Goal: Information Seeking & Learning: Learn about a topic

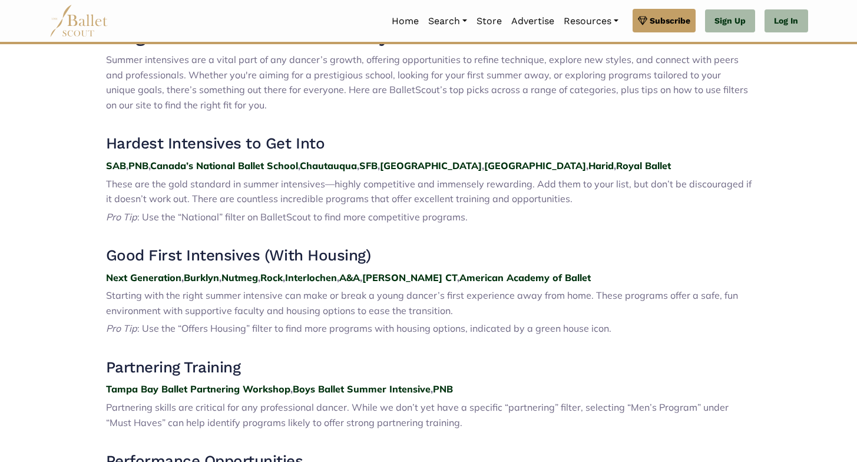
scroll to position [434, 0]
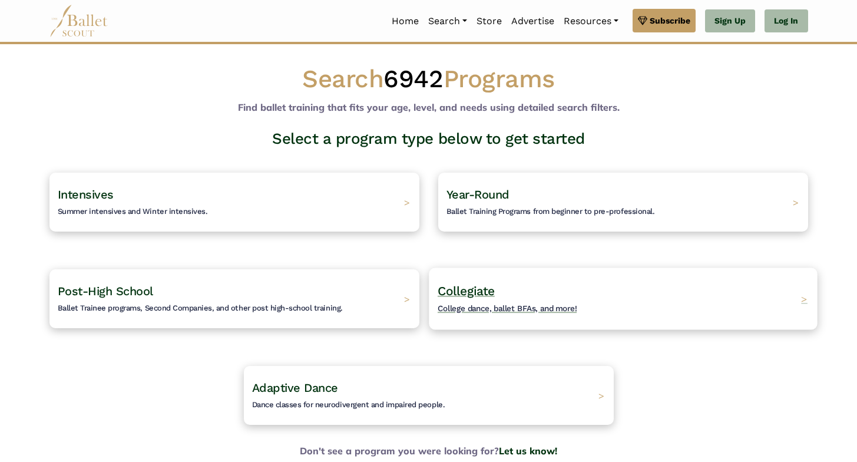
click at [544, 287] on h4 "Collegiate College dance, ballet BFAs, and more!" at bounding box center [508, 299] width 140 height 32
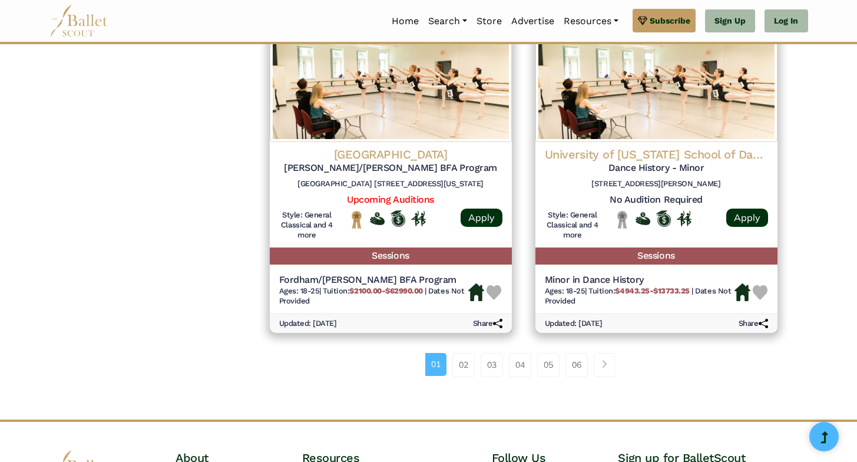
scroll to position [1551, 0]
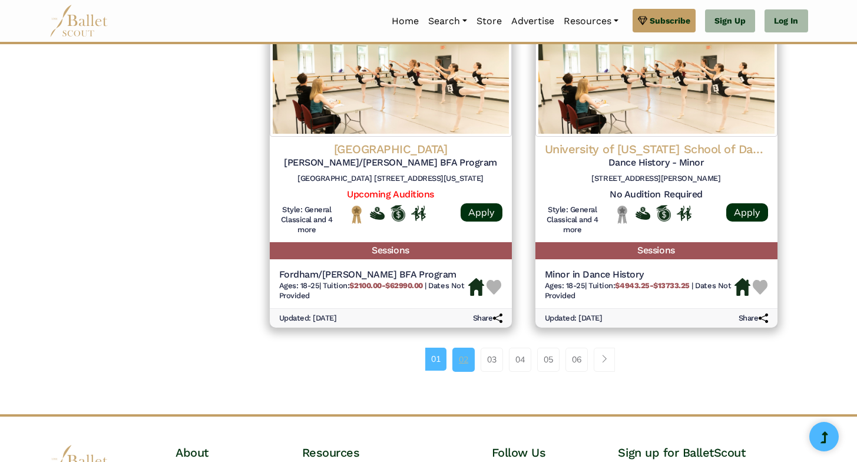
click at [459, 364] on link "02" at bounding box center [464, 360] width 22 height 24
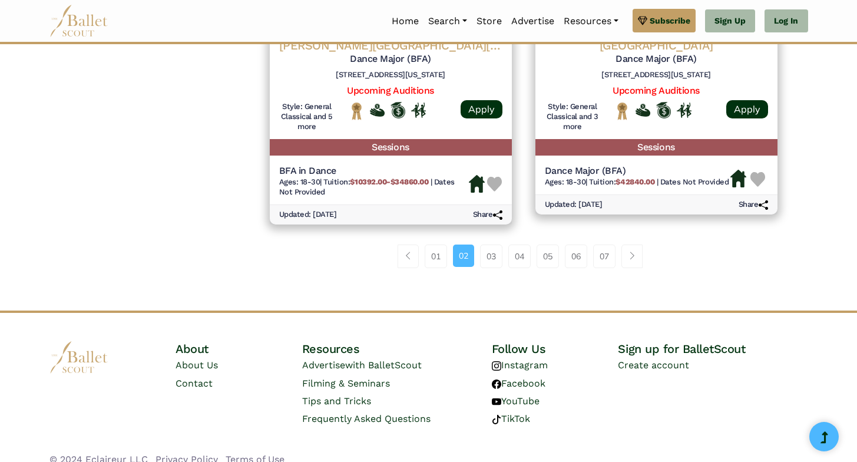
scroll to position [1637, 0]
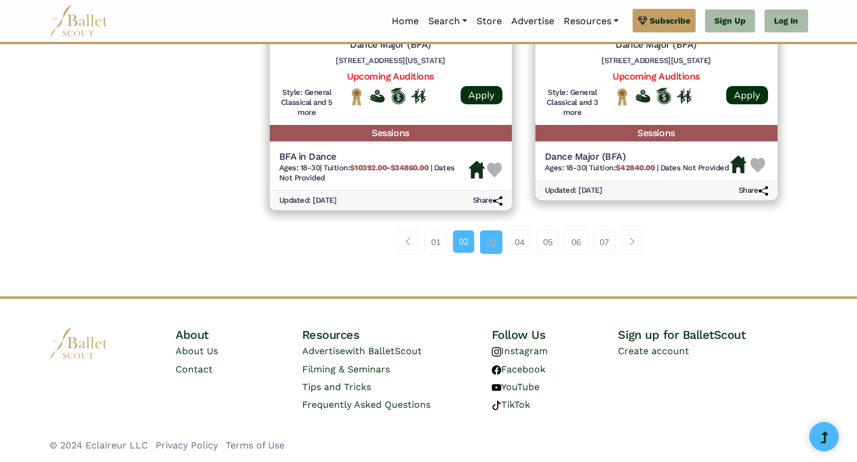
click at [493, 250] on link "03" at bounding box center [491, 242] width 22 height 24
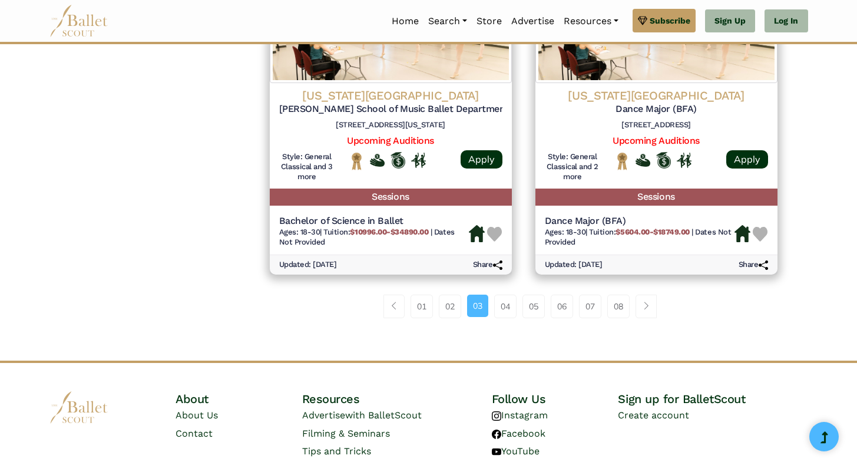
scroll to position [1588, 0]
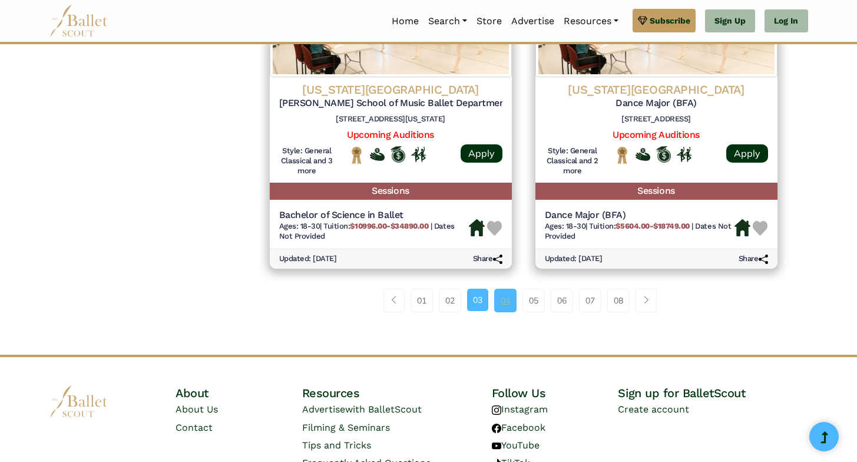
click at [506, 298] on link "04" at bounding box center [505, 301] width 22 height 24
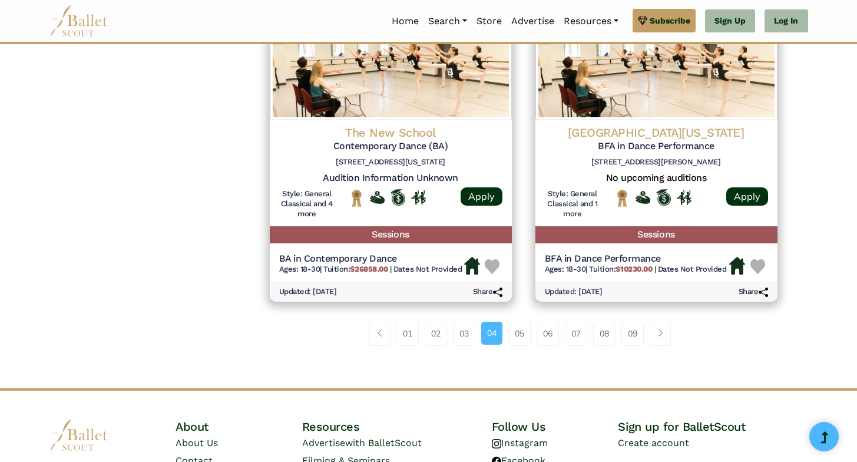
scroll to position [1528, 0]
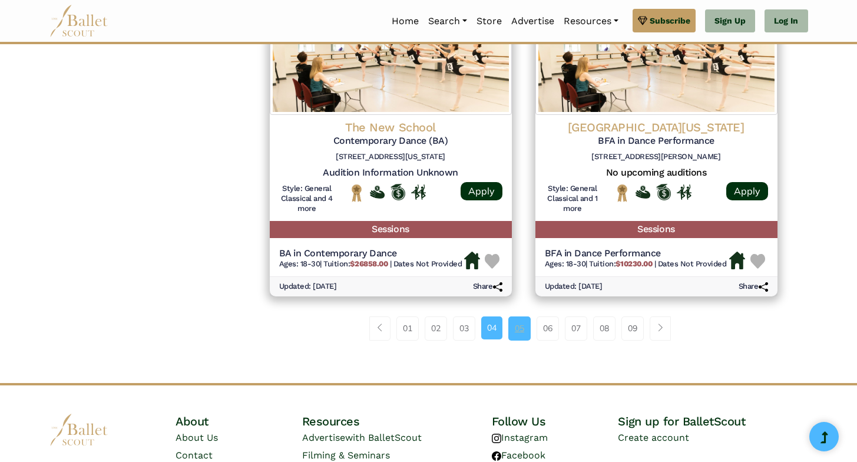
click at [521, 335] on link "05" at bounding box center [520, 328] width 22 height 24
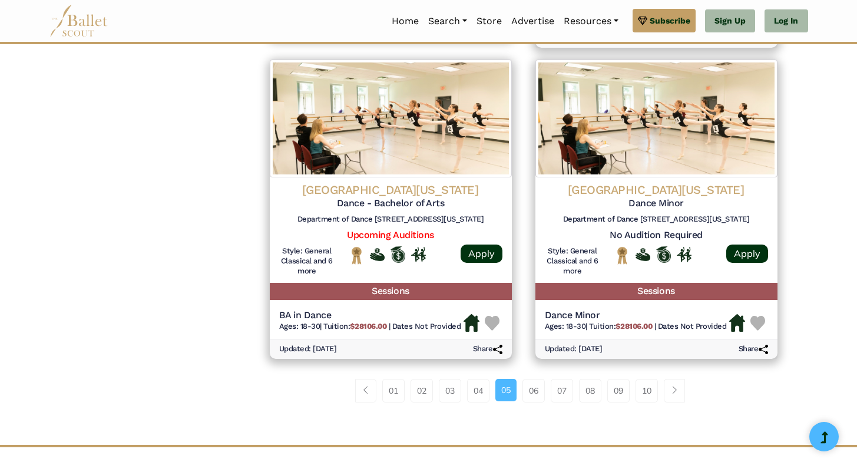
scroll to position [1497, 0]
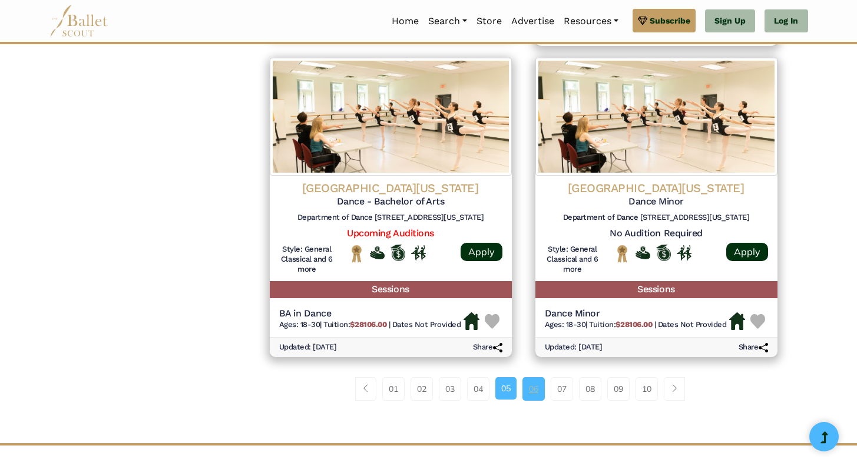
click at [529, 392] on link "06" at bounding box center [534, 389] width 22 height 24
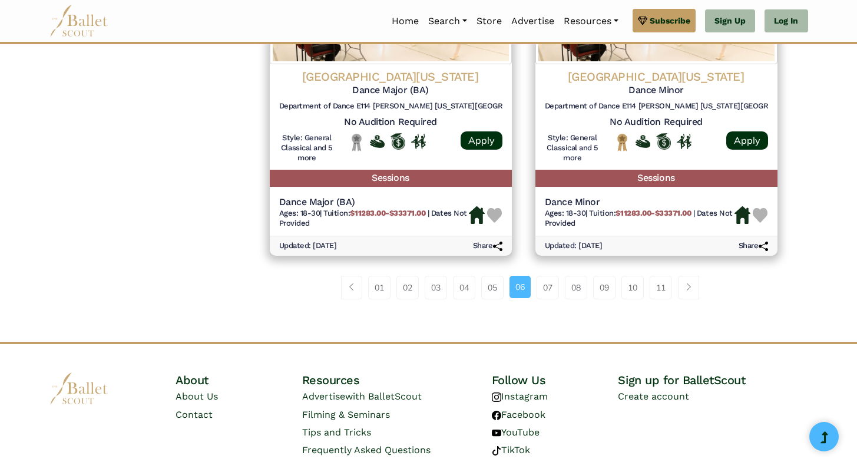
scroll to position [1610, 0]
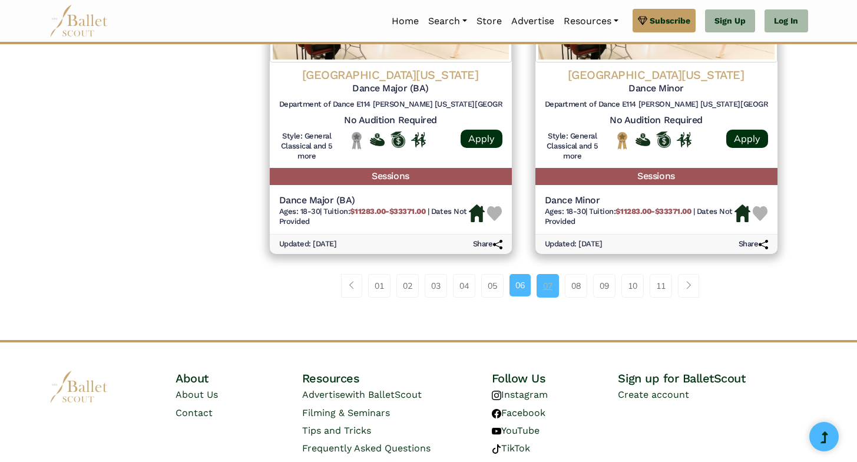
click at [543, 293] on link "07" at bounding box center [548, 286] width 22 height 24
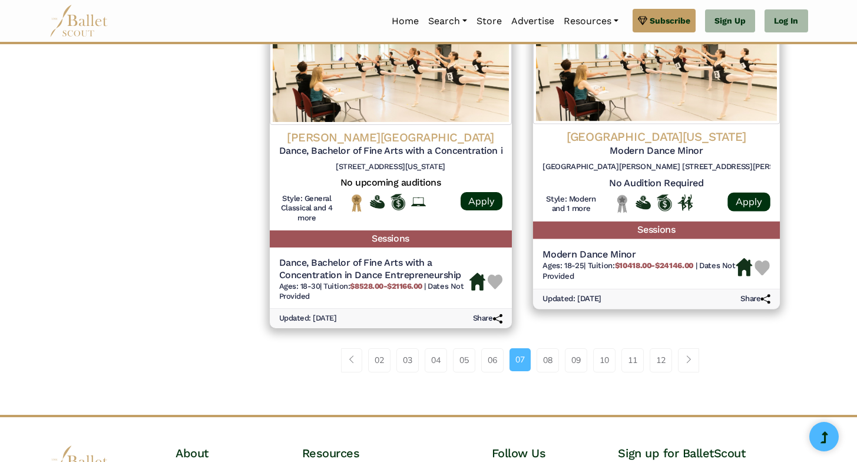
scroll to position [1605, 0]
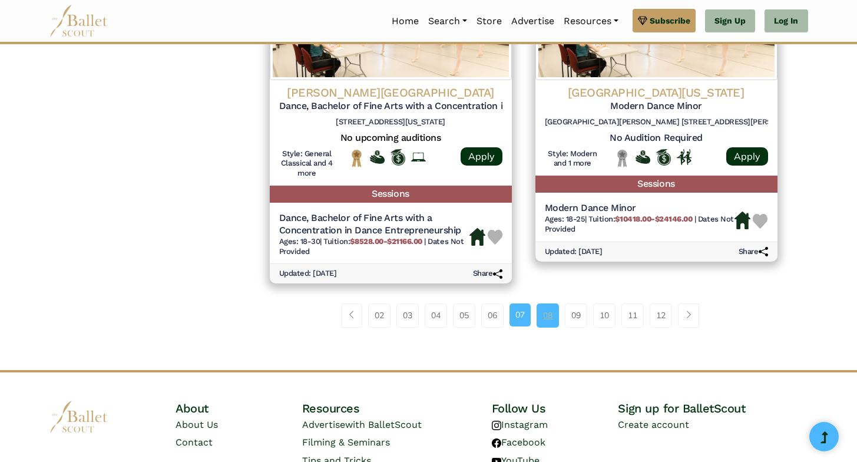
click at [547, 315] on link "08" at bounding box center [548, 315] width 22 height 24
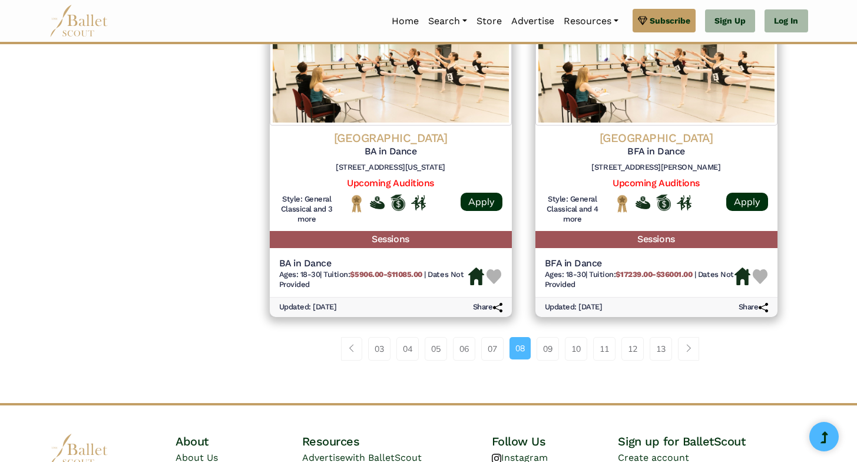
scroll to position [1572, 0]
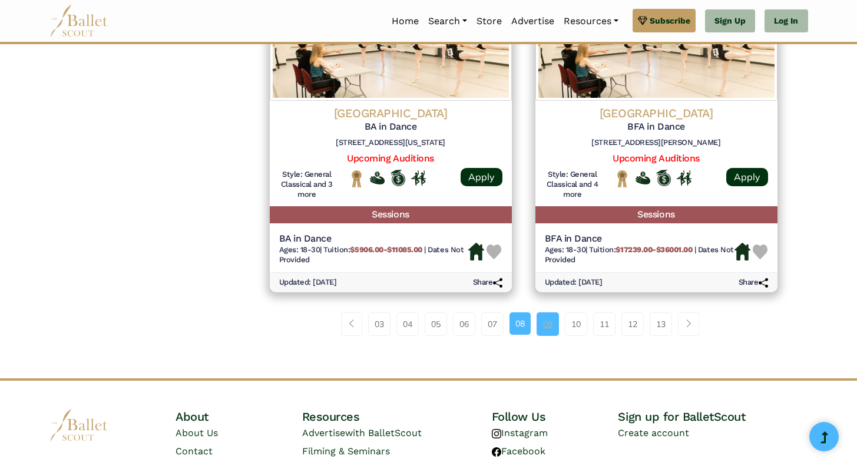
click at [549, 334] on link "09" at bounding box center [548, 324] width 22 height 24
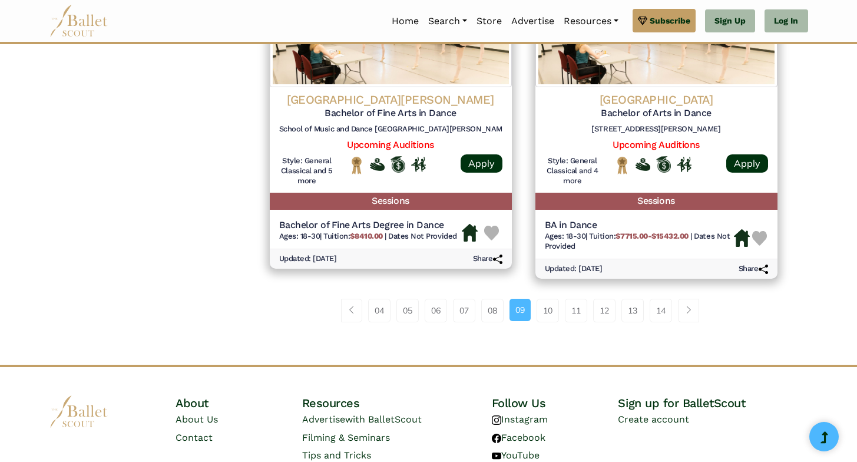
scroll to position [1588, 0]
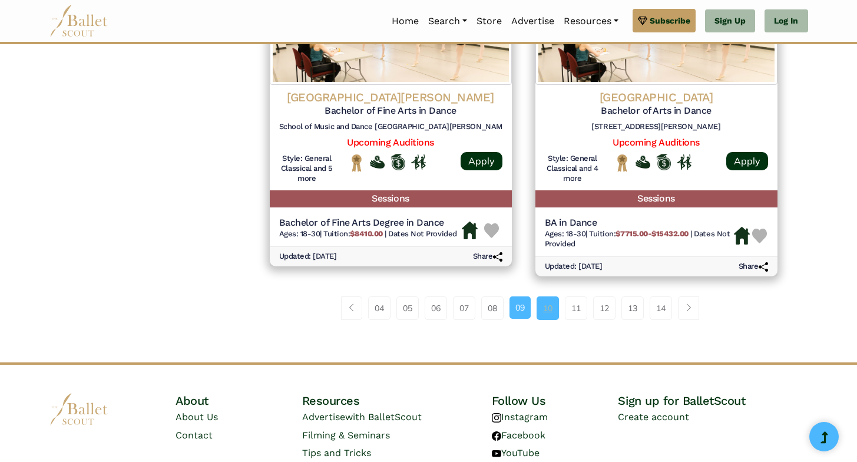
click at [544, 315] on link "10" at bounding box center [548, 308] width 22 height 24
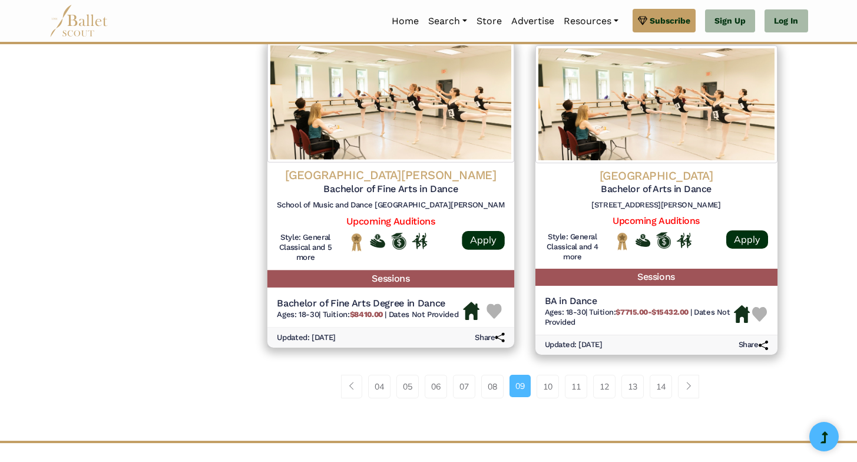
scroll to position [1232, 0]
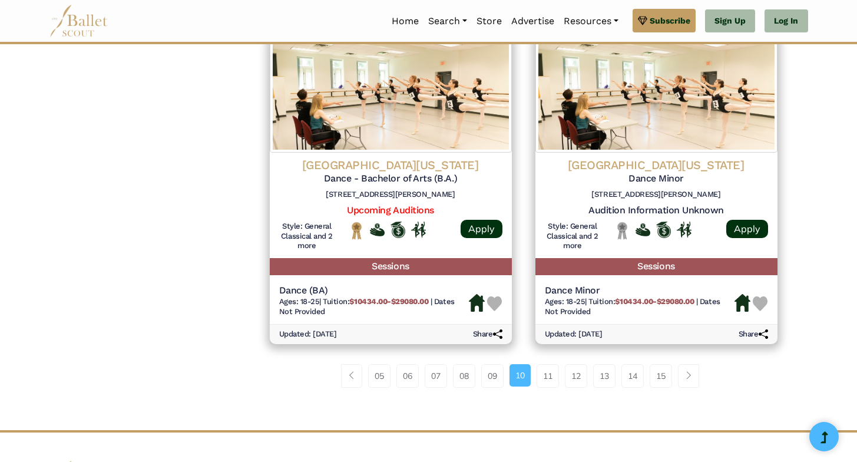
scroll to position [1527, 0]
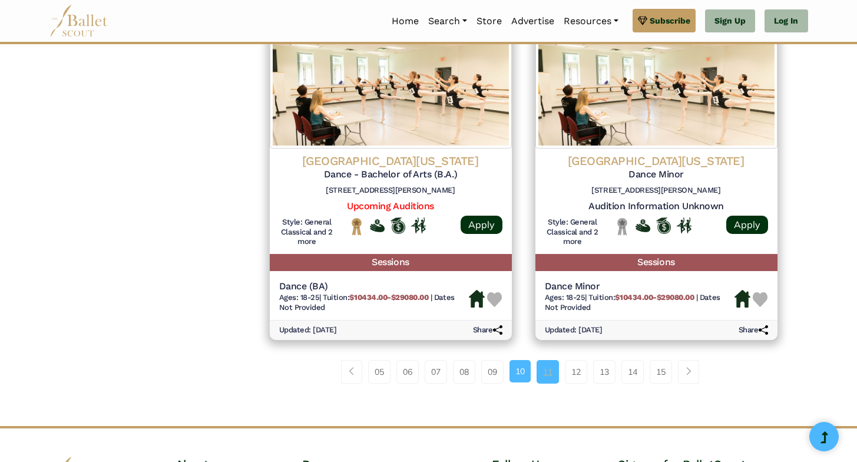
click at [547, 376] on link "11" at bounding box center [548, 372] width 22 height 24
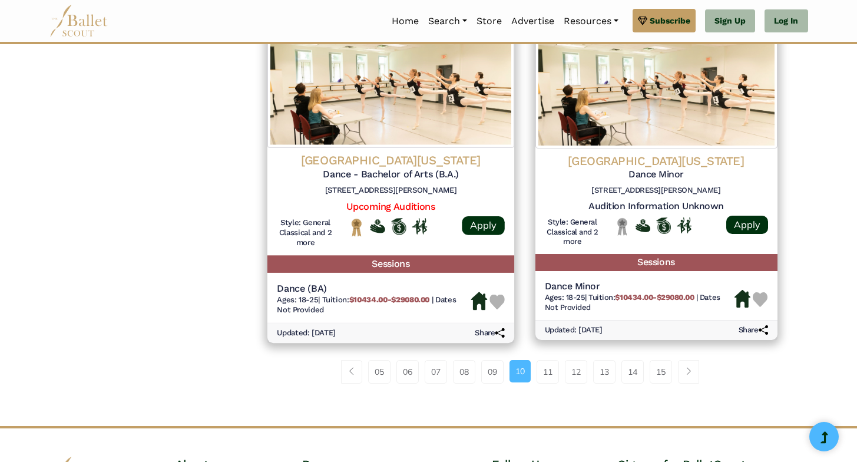
scroll to position [1299, 0]
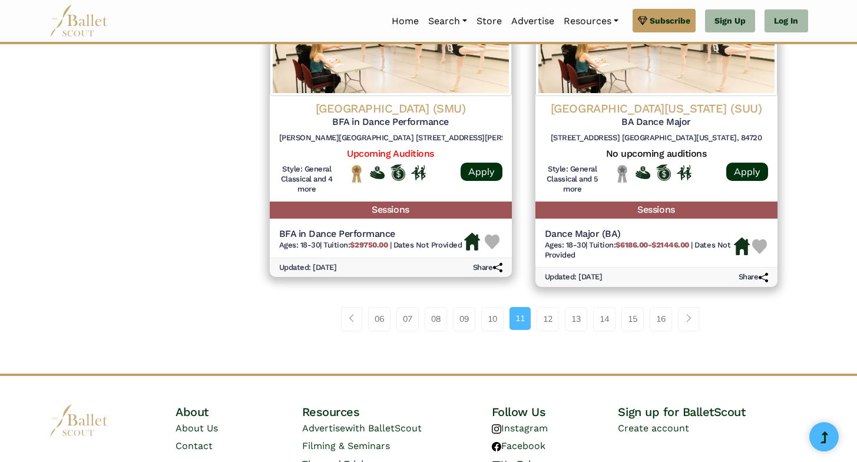
scroll to position [1613, 0]
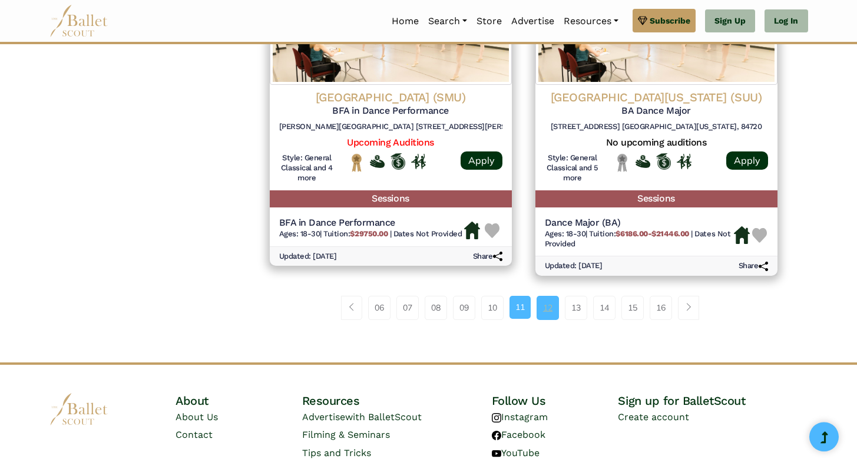
click at [543, 316] on link "12" at bounding box center [548, 308] width 22 height 24
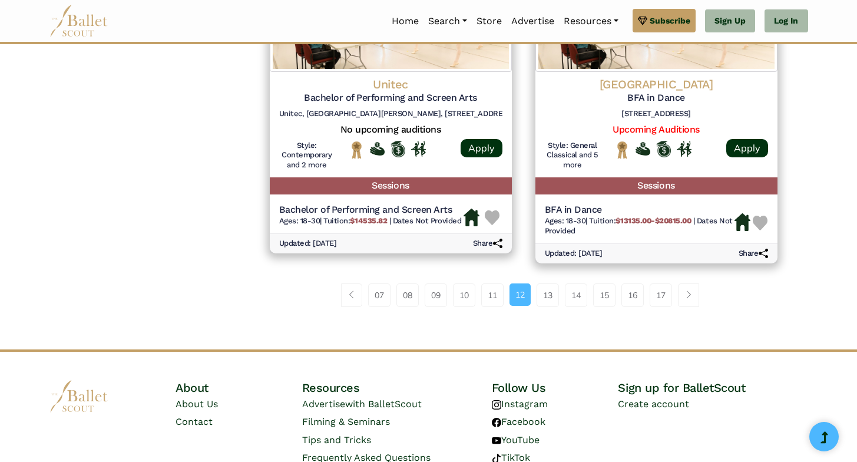
scroll to position [1637, 0]
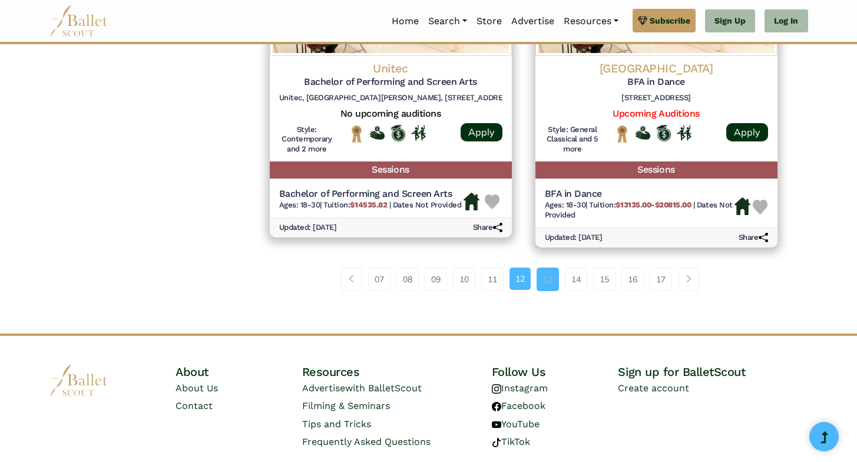
click at [545, 287] on link "13" at bounding box center [548, 280] width 22 height 24
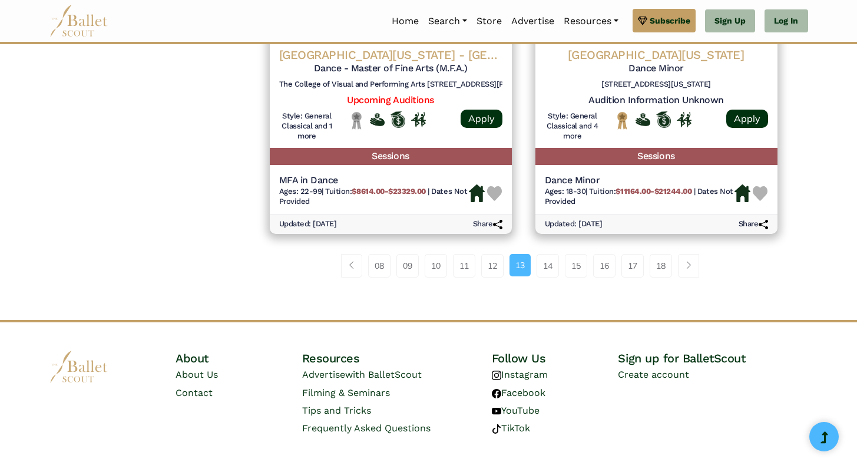
scroll to position [1639, 0]
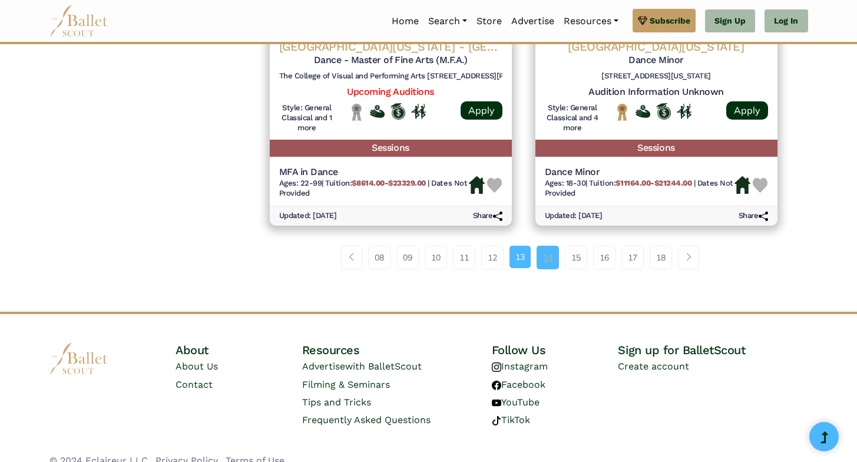
click at [550, 262] on link "14" at bounding box center [548, 258] width 22 height 24
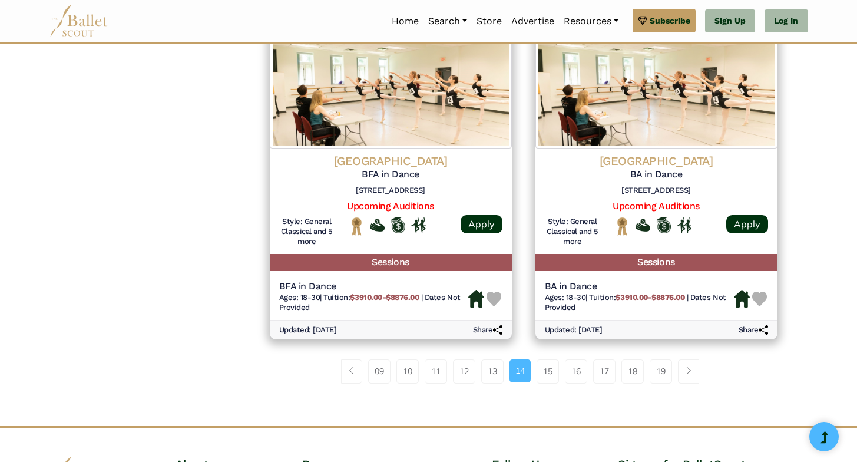
scroll to position [1541, 0]
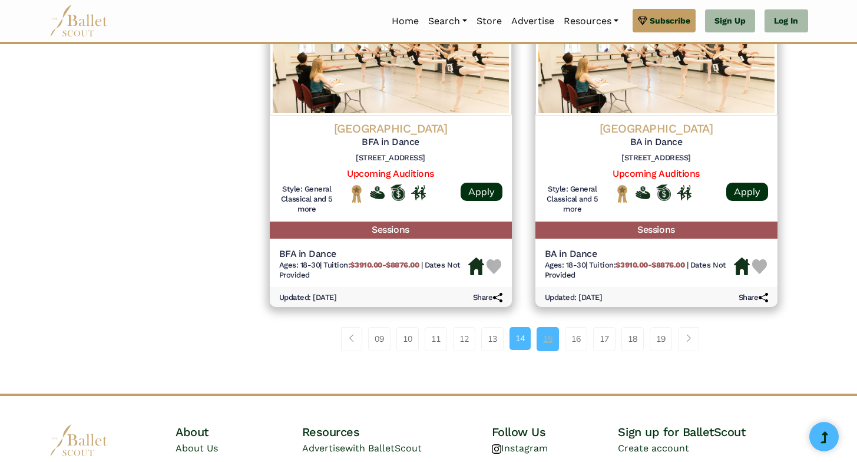
click at [548, 346] on link "15" at bounding box center [548, 339] width 22 height 24
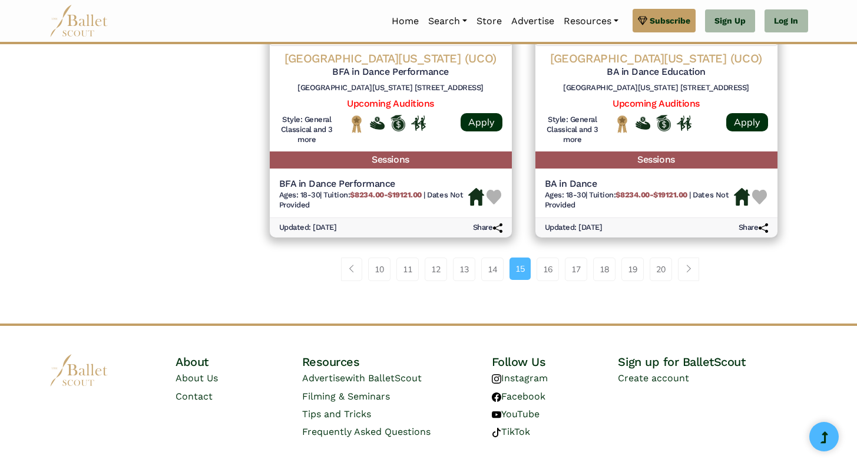
scroll to position [1633, 0]
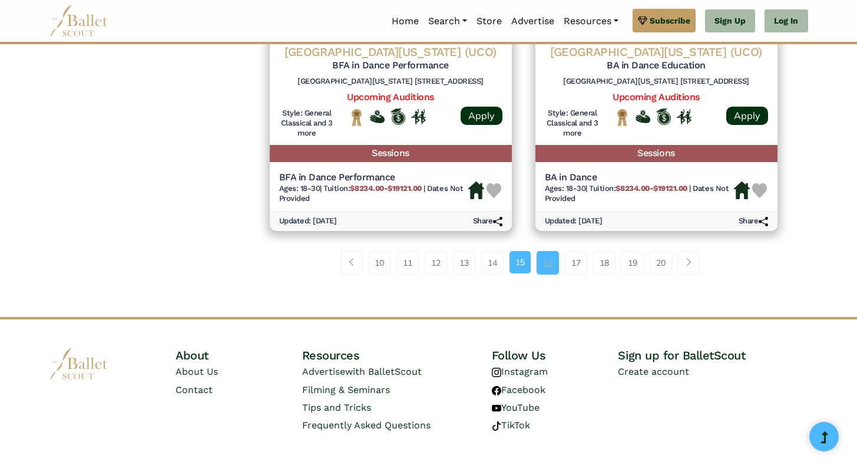
click at [547, 269] on link "16" at bounding box center [548, 263] width 22 height 24
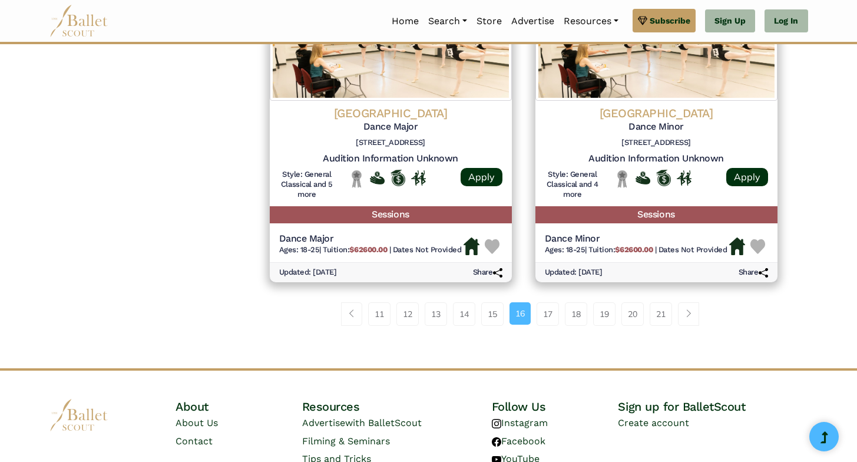
scroll to position [1576, 0]
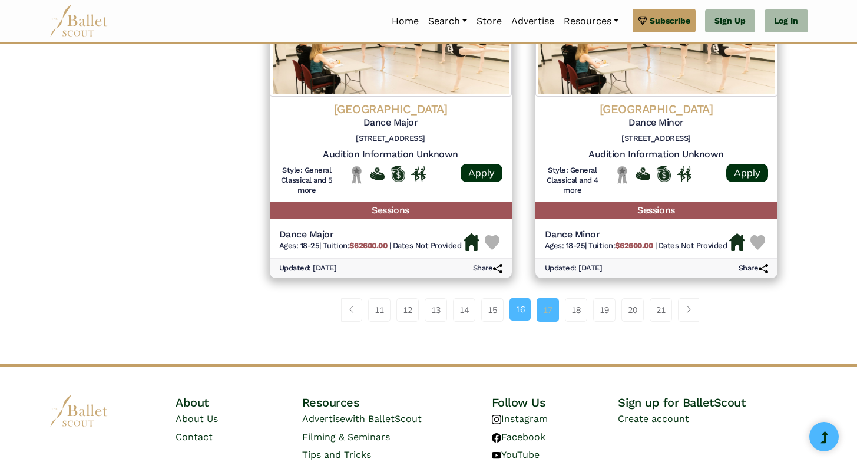
click at [550, 316] on link "17" at bounding box center [548, 310] width 22 height 24
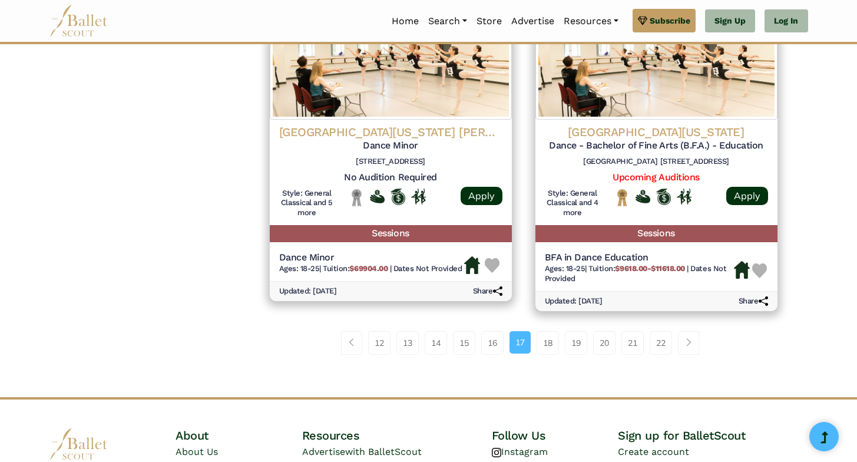
scroll to position [1568, 0]
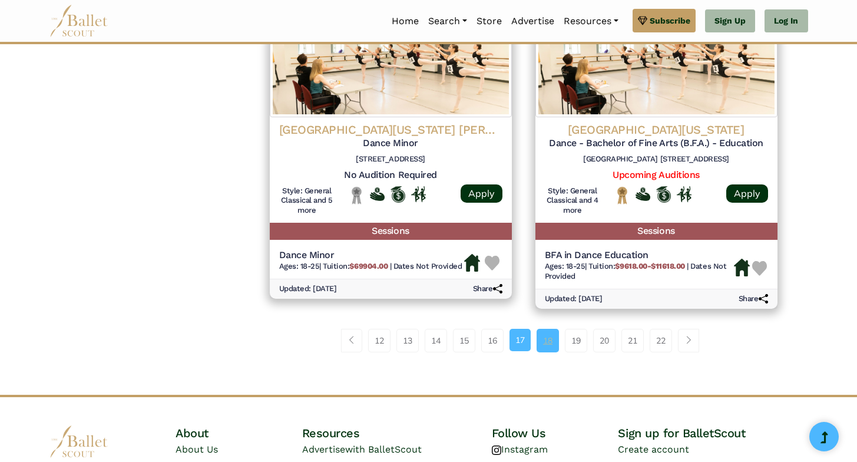
click at [542, 345] on link "18" at bounding box center [548, 341] width 22 height 24
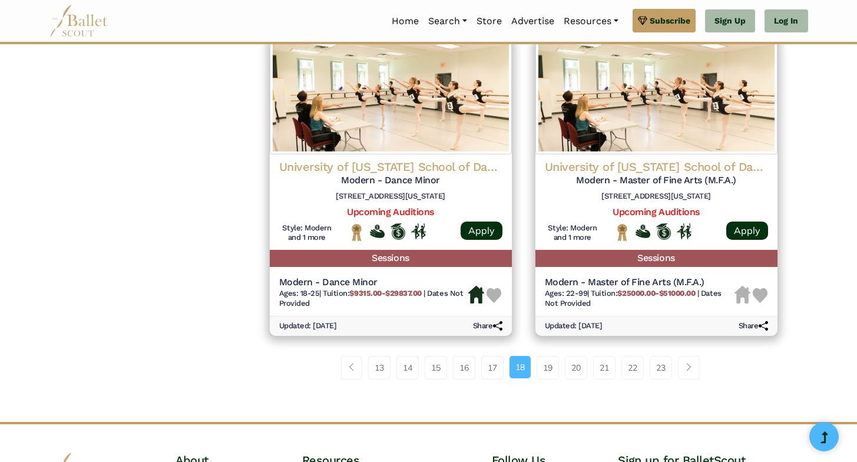
scroll to position [1548, 0]
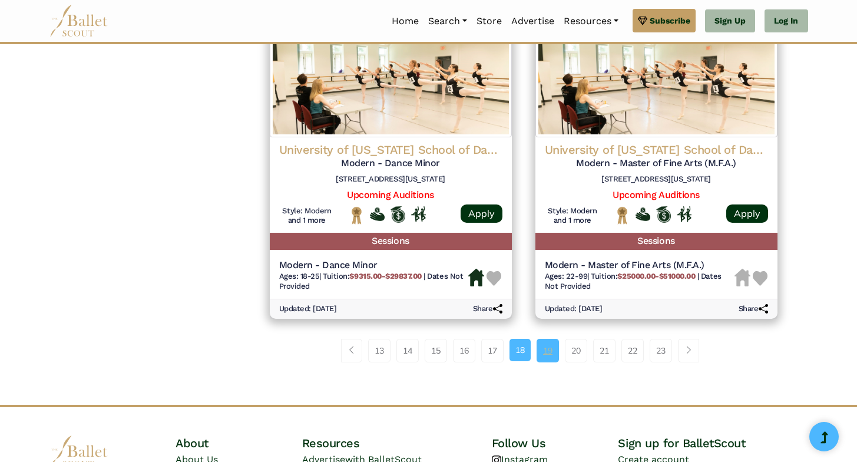
click at [543, 356] on link "19" at bounding box center [548, 351] width 22 height 24
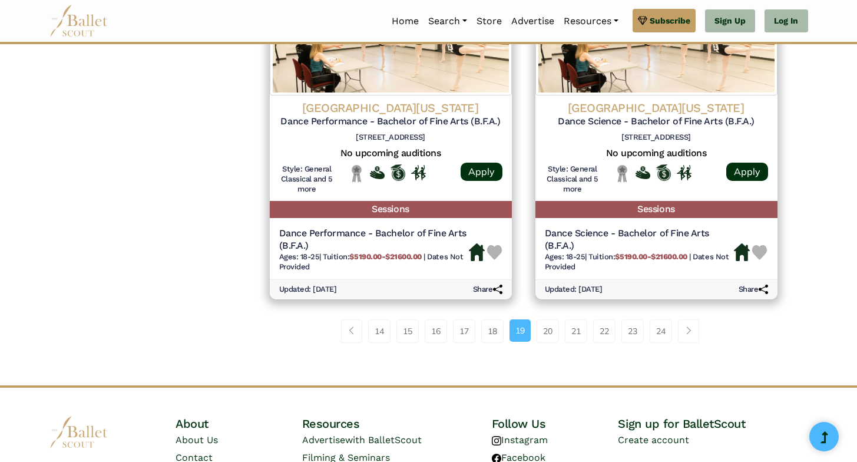
scroll to position [1613, 0]
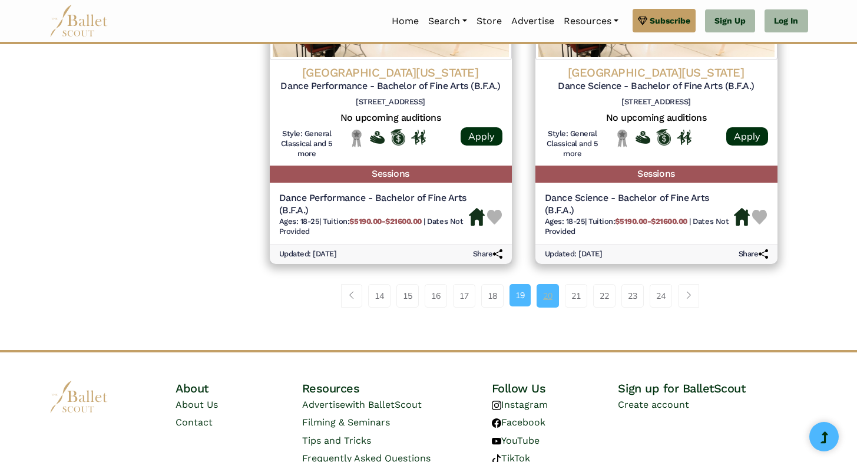
click at [542, 304] on link "20" at bounding box center [548, 296] width 22 height 24
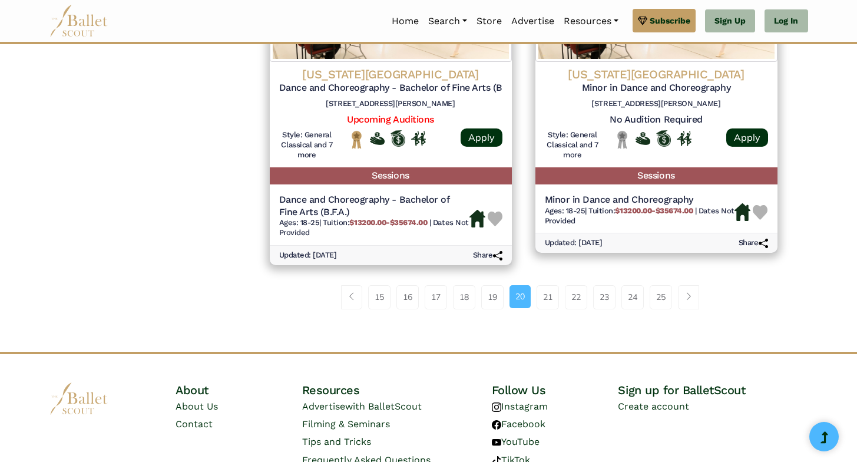
scroll to position [1640, 0]
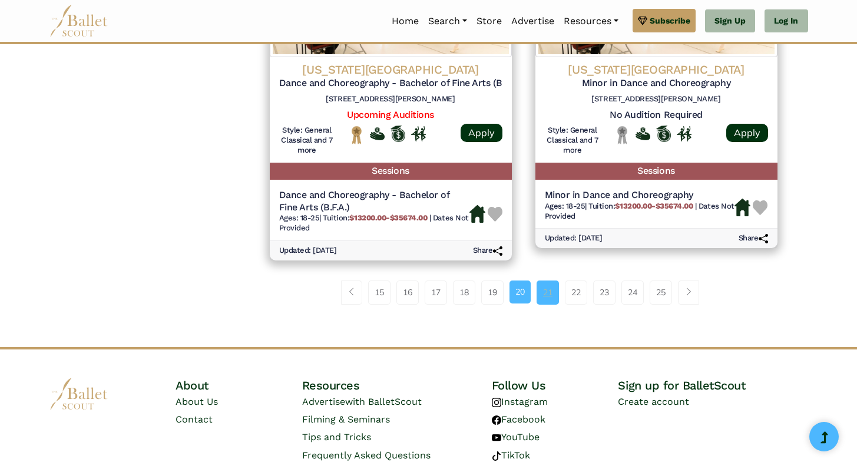
click at [543, 296] on link "21" at bounding box center [548, 292] width 22 height 24
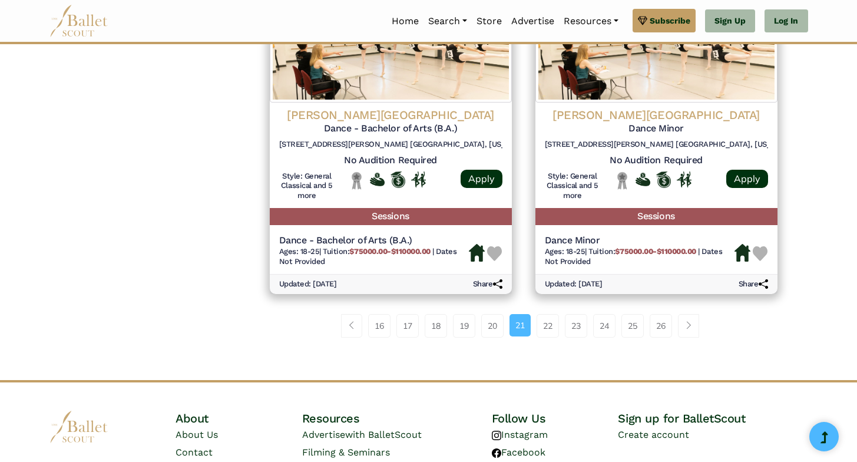
scroll to position [1598, 0]
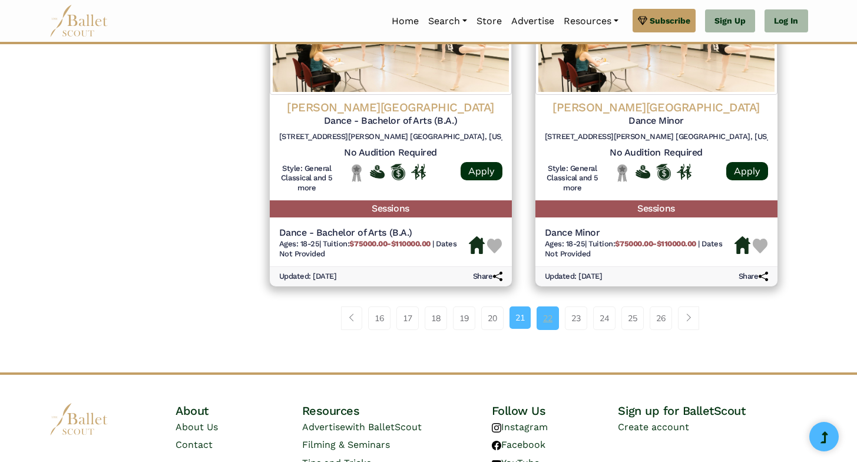
click at [545, 322] on link "22" at bounding box center [548, 318] width 22 height 24
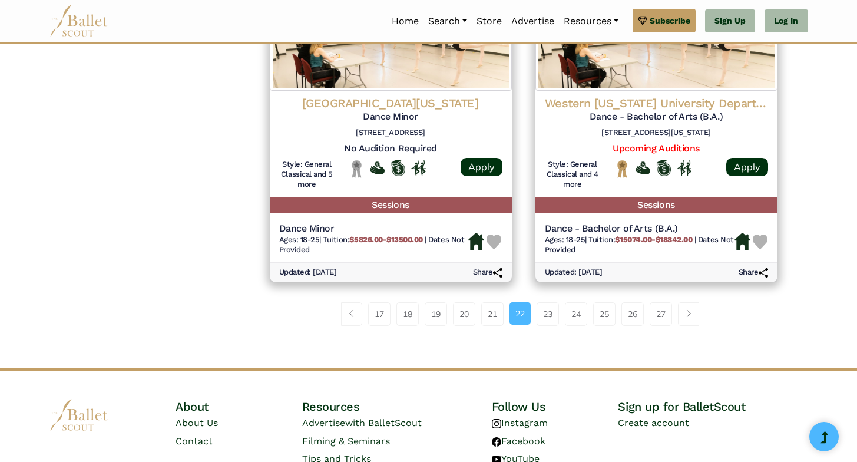
scroll to position [1566, 0]
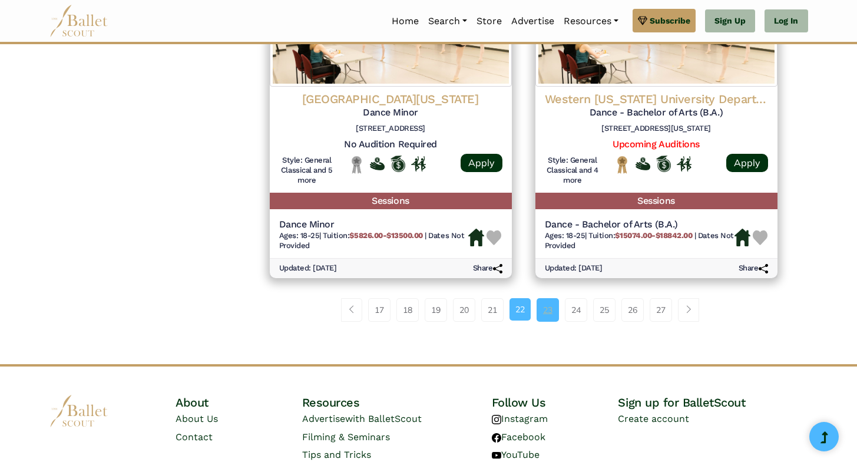
click at [552, 316] on link "23" at bounding box center [548, 310] width 22 height 24
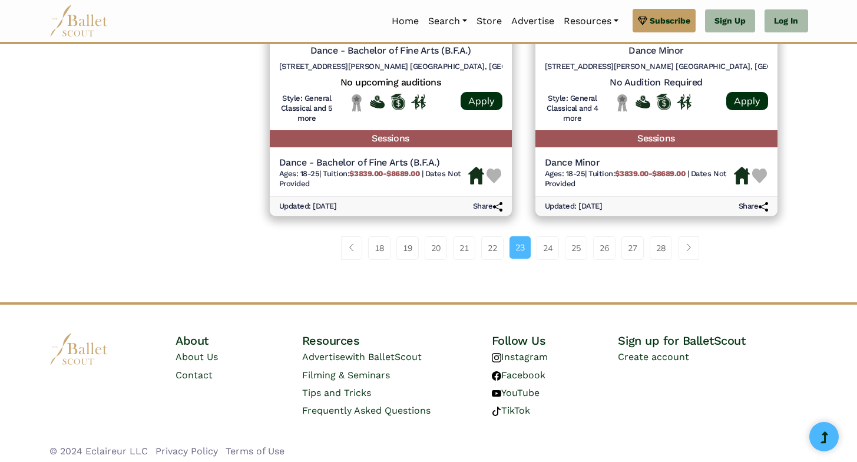
scroll to position [1657, 0]
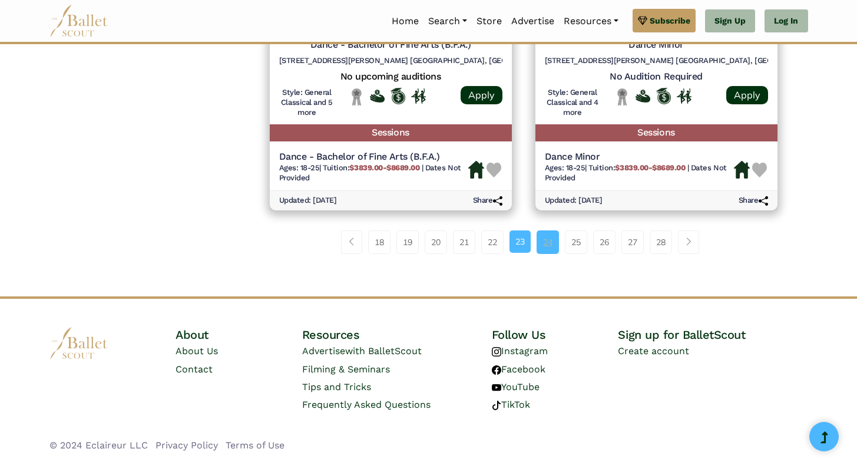
click at [550, 249] on link "24" at bounding box center [548, 242] width 22 height 24
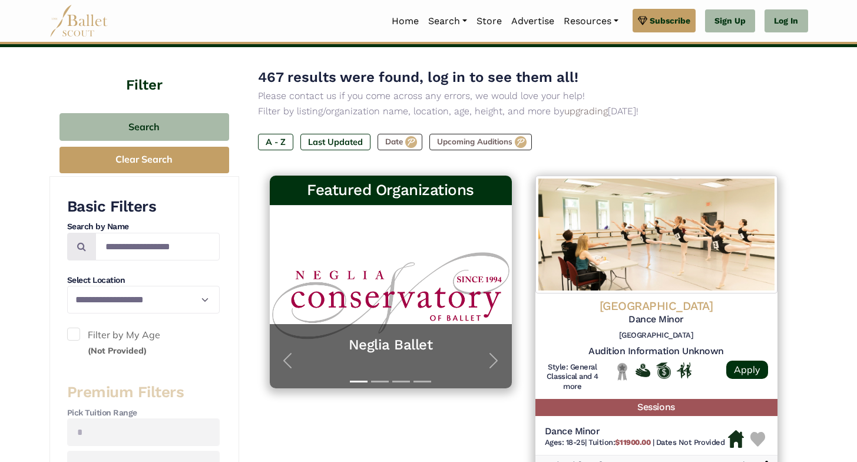
scroll to position [98, 0]
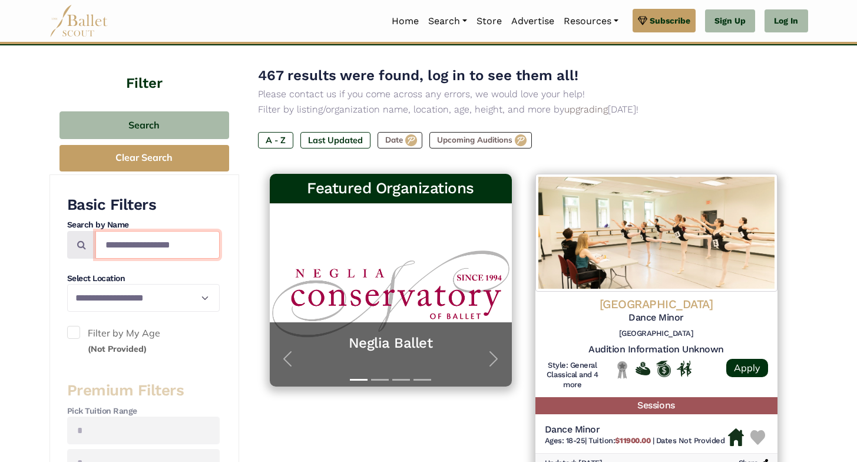
click at [148, 247] on input "Search by names..." at bounding box center [157, 245] width 124 height 28
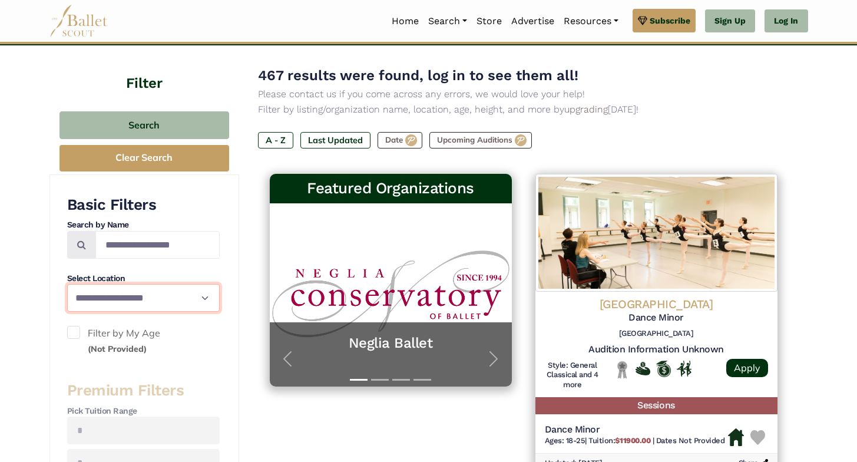
click at [67, 284] on select "**********" at bounding box center [143, 298] width 153 height 28
select select "**"
click option "********" at bounding box center [0, 0] width 0 height 0
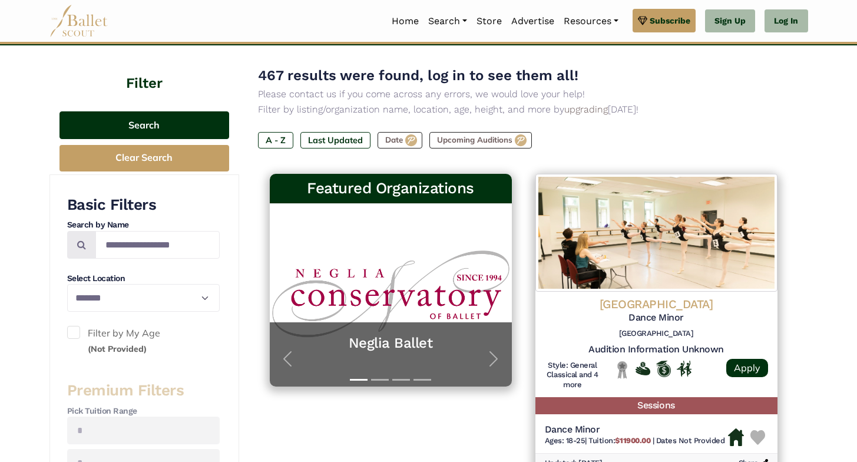
click at [164, 126] on button "Search" at bounding box center [145, 125] width 170 height 28
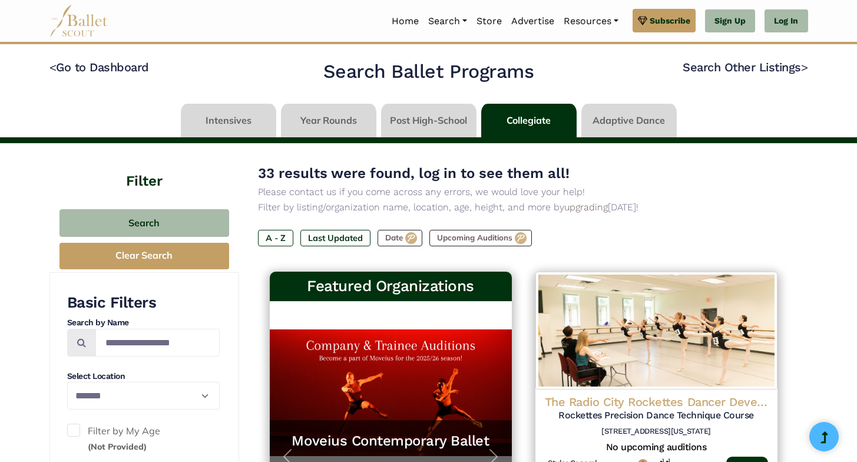
select select "**"
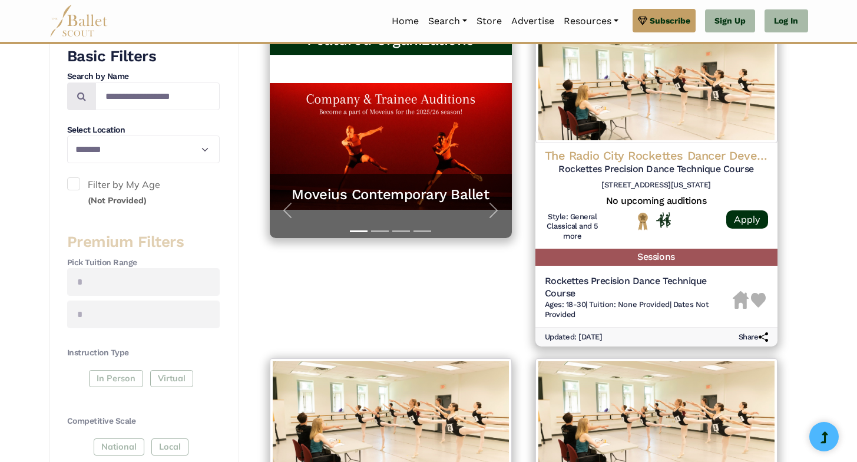
scroll to position [61, 0]
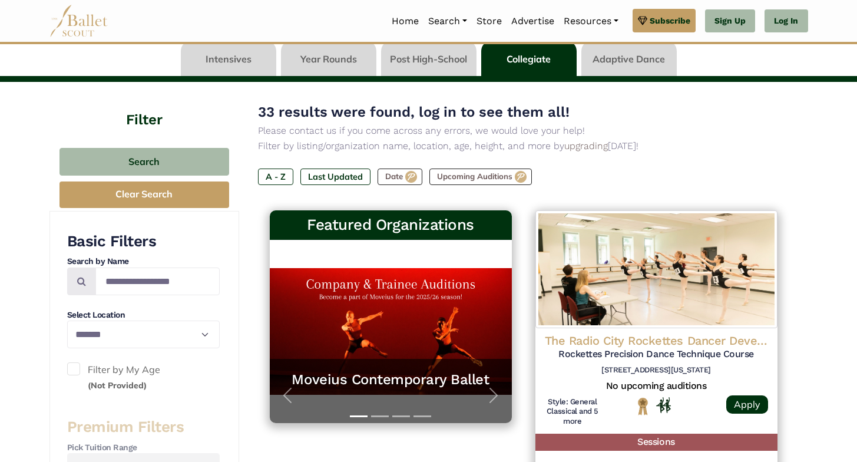
click at [233, 64] on link at bounding box center [228, 59] width 95 height 34
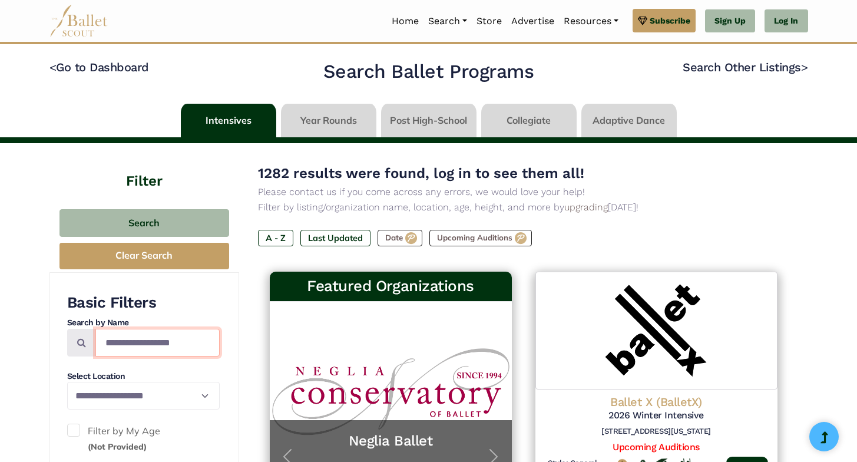
click at [151, 341] on input "Search by names..." at bounding box center [157, 343] width 124 height 28
type input "******"
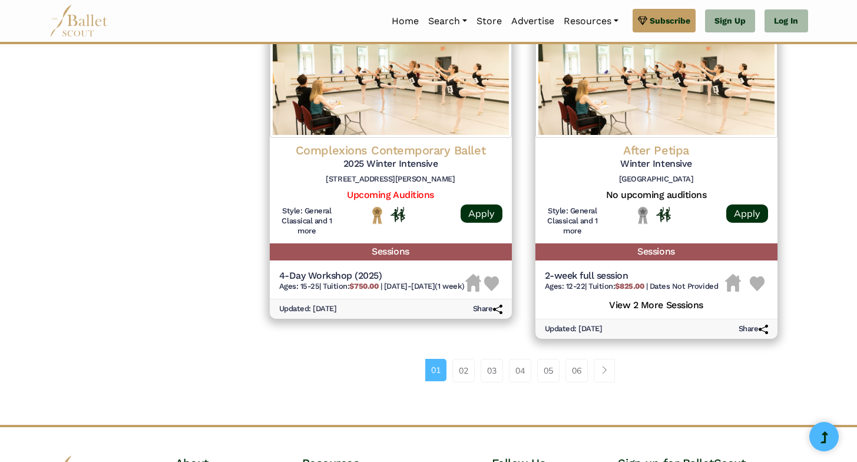
scroll to position [1583, 0]
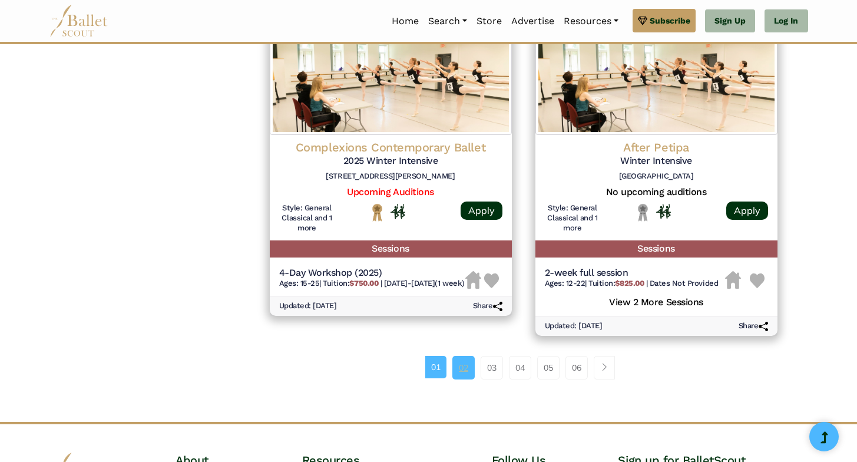
click at [464, 356] on link "02" at bounding box center [464, 368] width 22 height 24
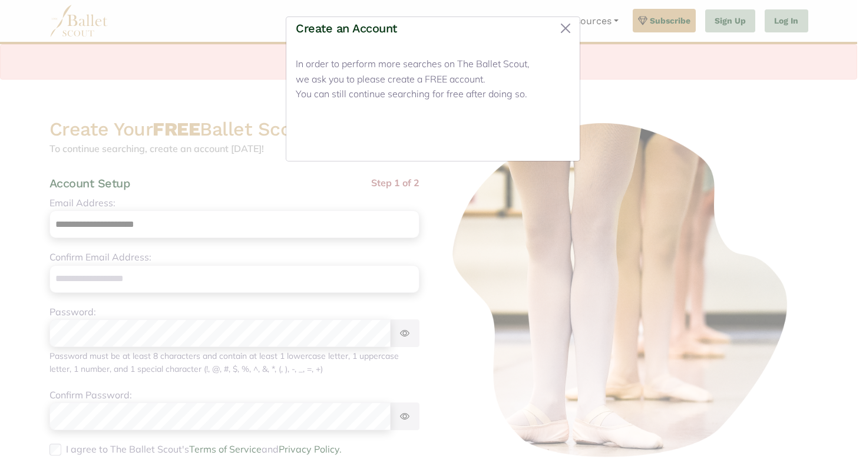
click at [557, 140] on button "Close" at bounding box center [548, 138] width 44 height 28
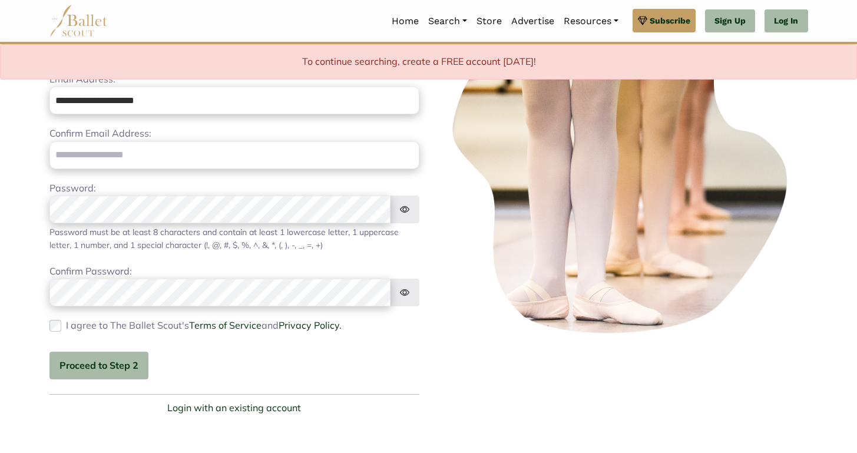
scroll to position [124, 0]
click at [791, 14] on link "Log In" at bounding box center [786, 21] width 43 height 24
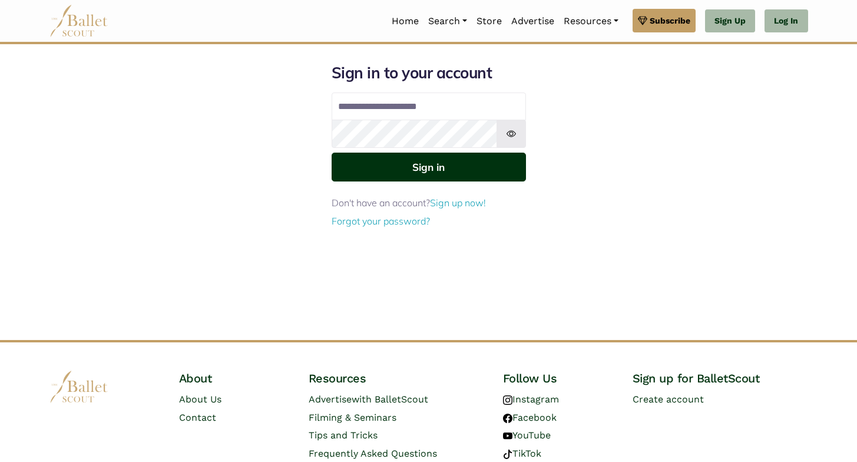
type input "**********"
click at [502, 166] on button "Sign in" at bounding box center [429, 167] width 194 height 29
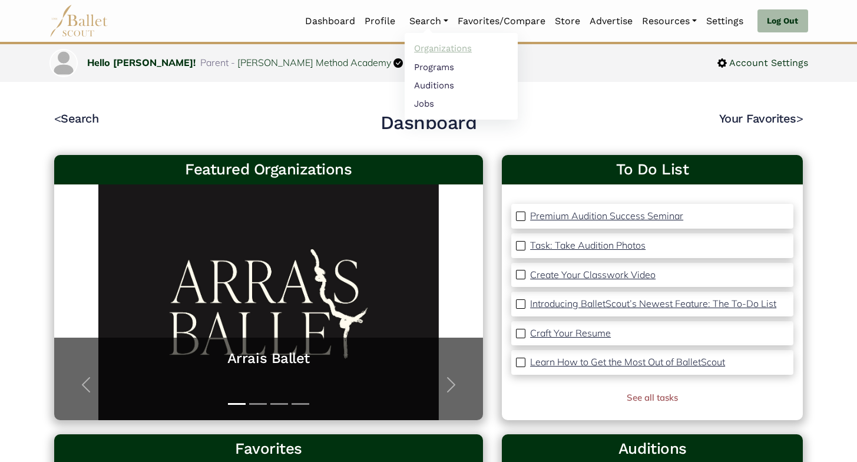
click at [431, 48] on link "Organizations" at bounding box center [461, 48] width 113 height 18
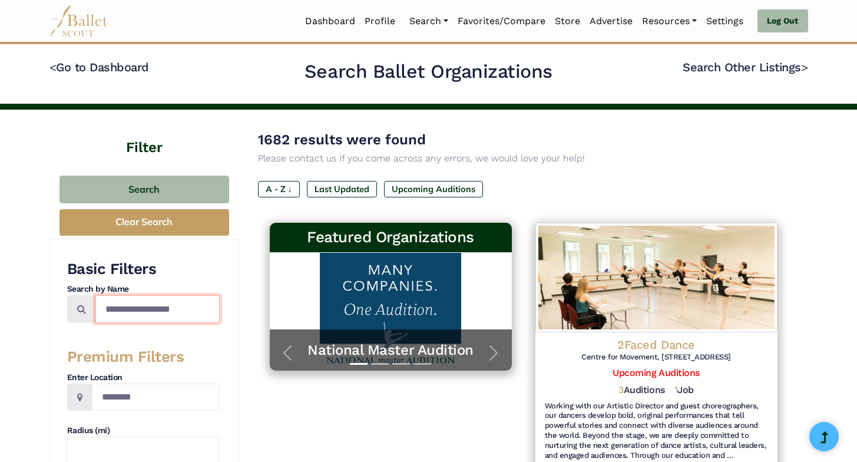
click at [160, 302] on input "Search by names..." at bounding box center [157, 309] width 124 height 28
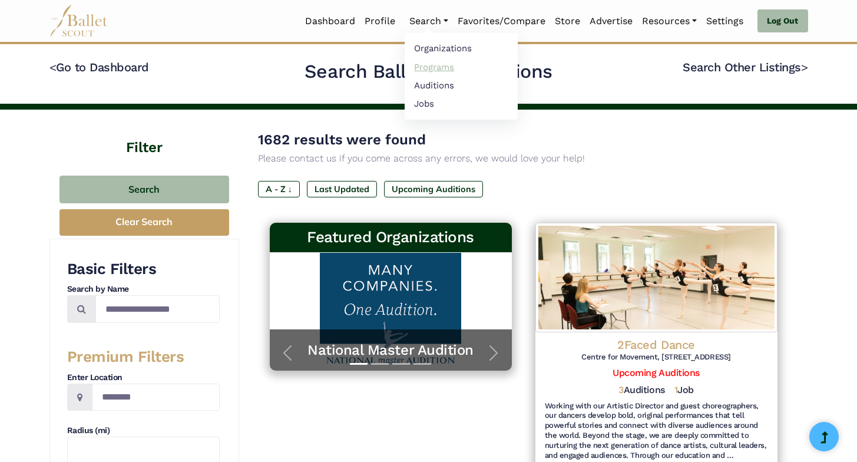
click at [435, 64] on link "Programs" at bounding box center [461, 67] width 113 height 18
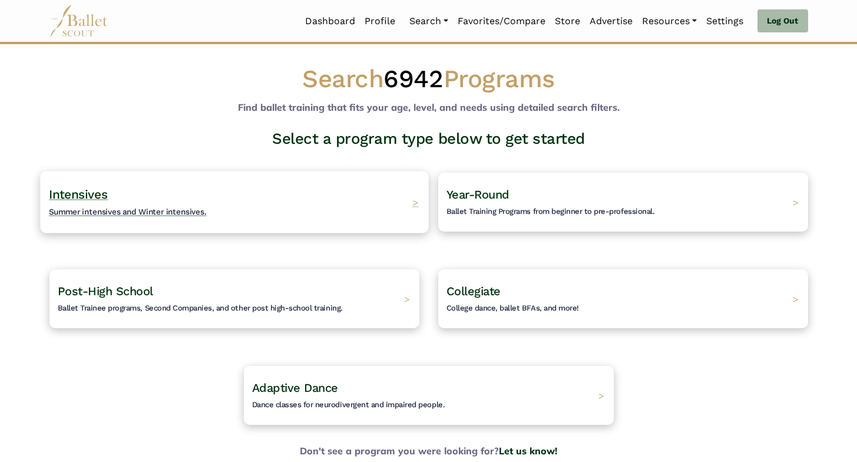
click at [308, 197] on div "Intensives Summer intensives and Winter intensives. >" at bounding box center [234, 202] width 388 height 62
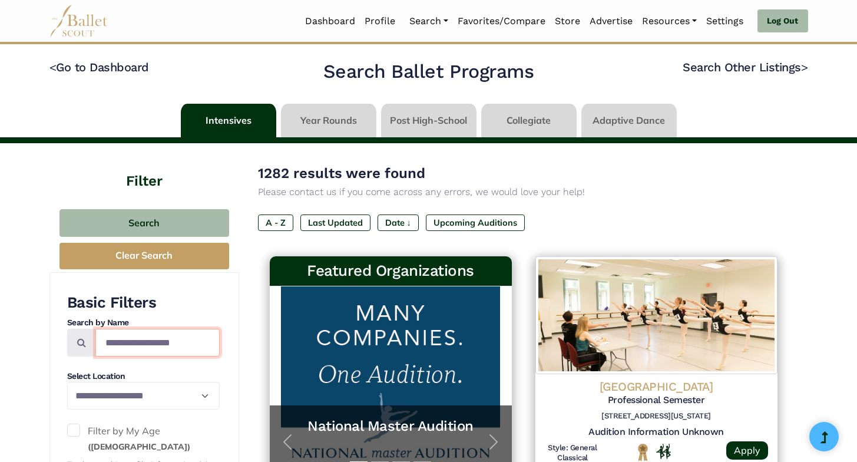
click at [150, 349] on input "Search by names..." at bounding box center [157, 343] width 124 height 28
type input "******"
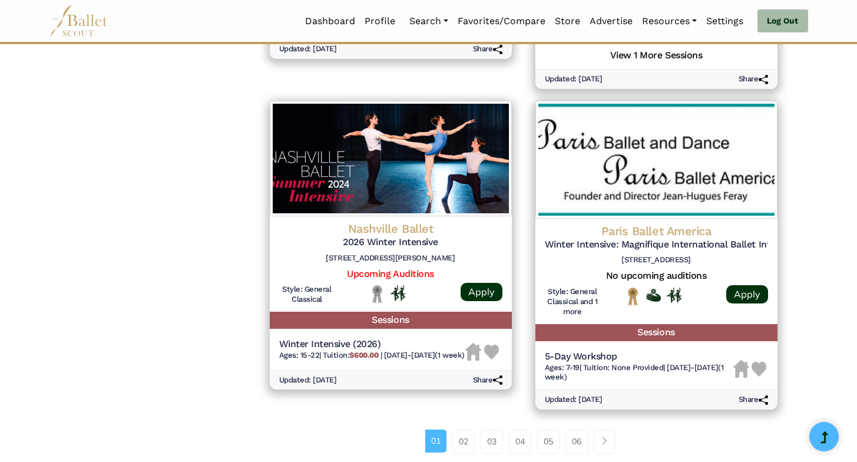
scroll to position [1504, 0]
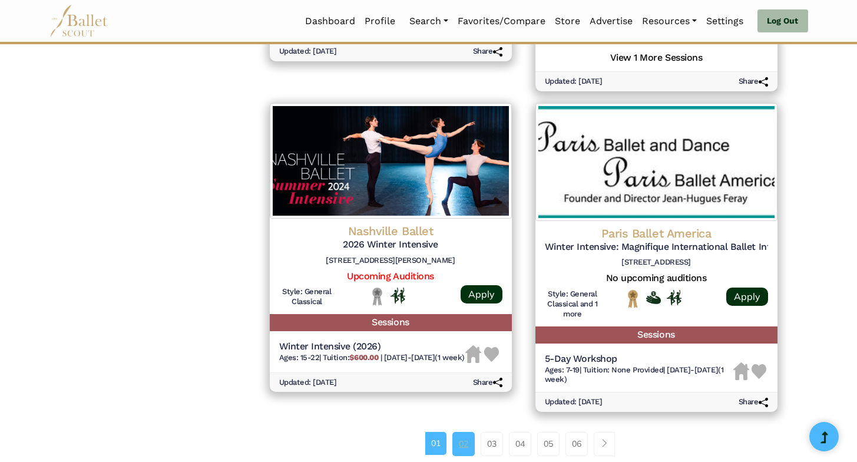
click at [468, 432] on link "02" at bounding box center [464, 444] width 22 height 24
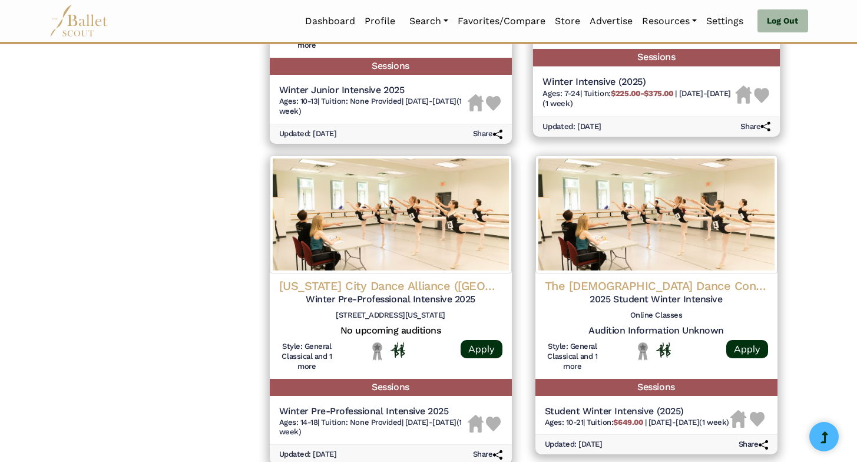
scroll to position [1375, 0]
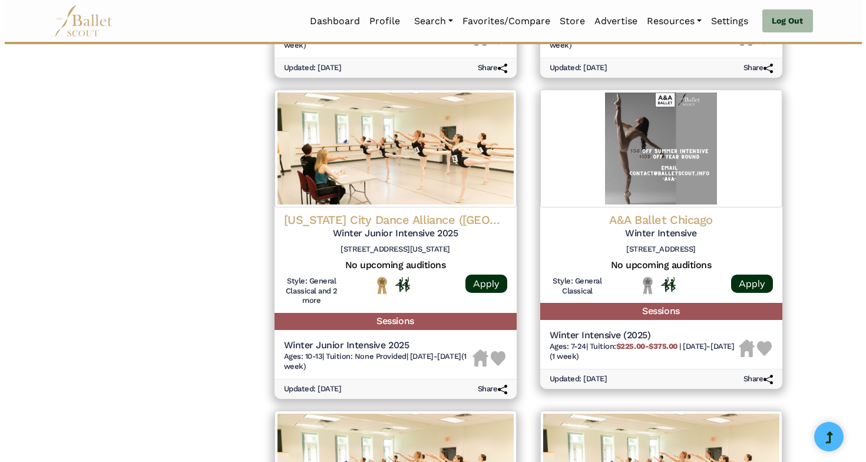
scroll to position [1093, 0]
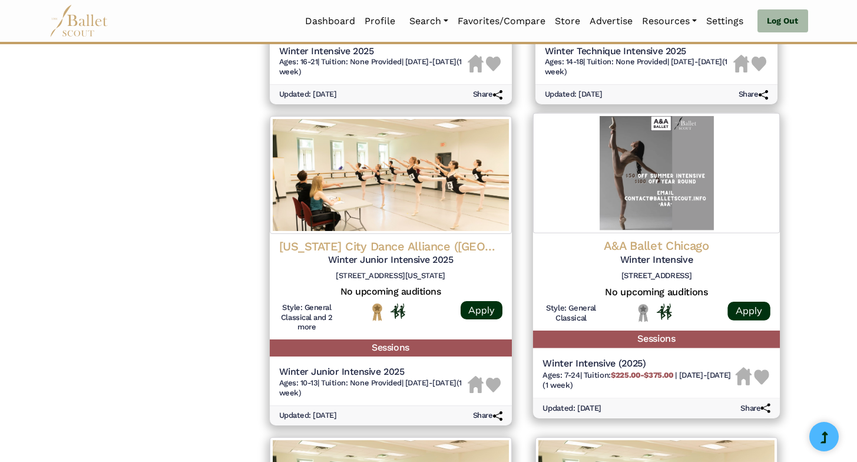
click at [645, 279] on div "A&A Ballet Chicago Winter Intensive 731 S. Plymouth Court, Chicago, IL 60605" at bounding box center [657, 262] width 228 height 48
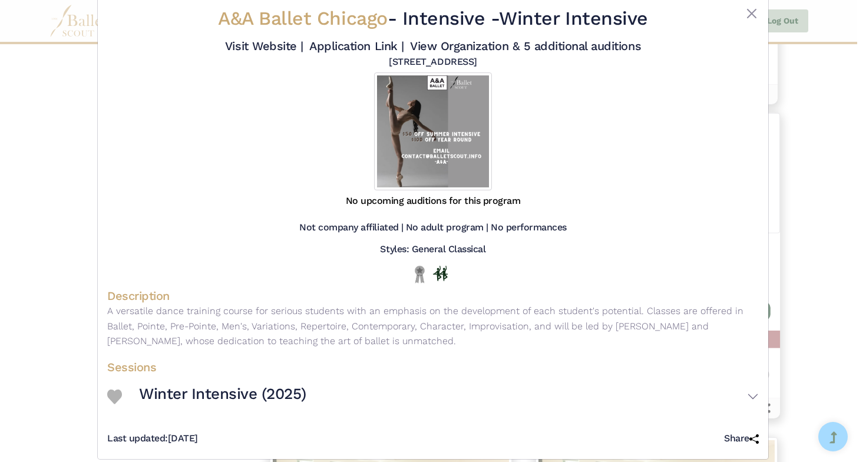
scroll to position [39, 0]
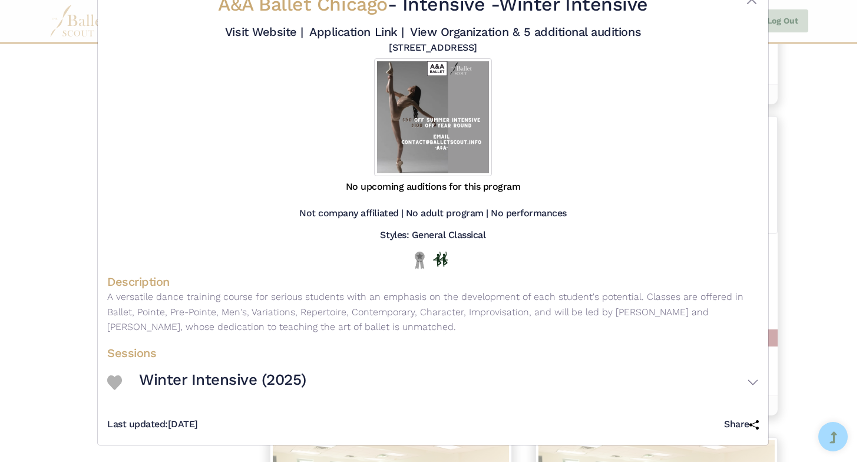
click at [434, 147] on img at bounding box center [433, 117] width 118 height 118
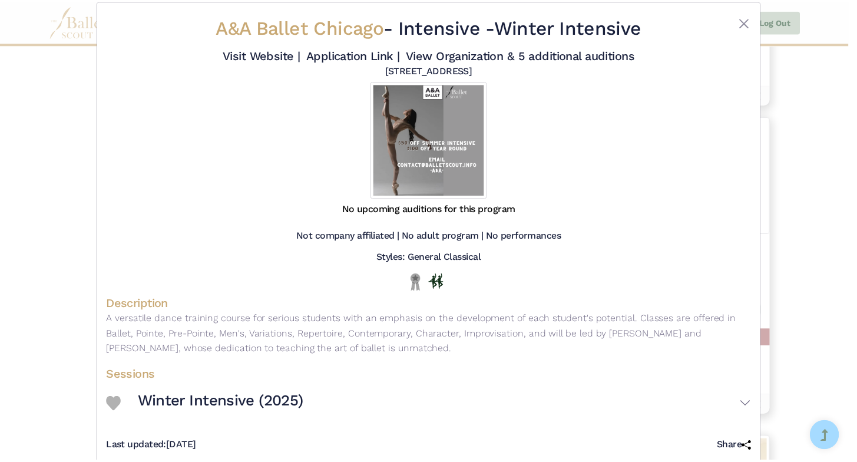
scroll to position [0, 0]
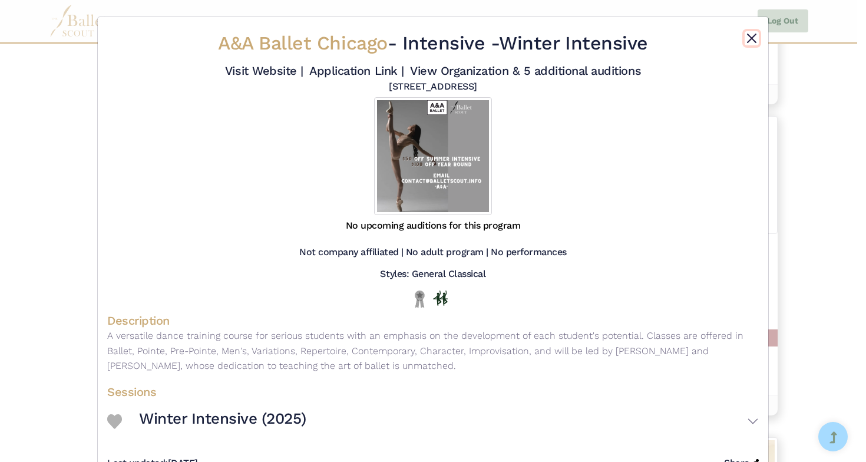
click at [750, 40] on button "Close" at bounding box center [752, 38] width 14 height 14
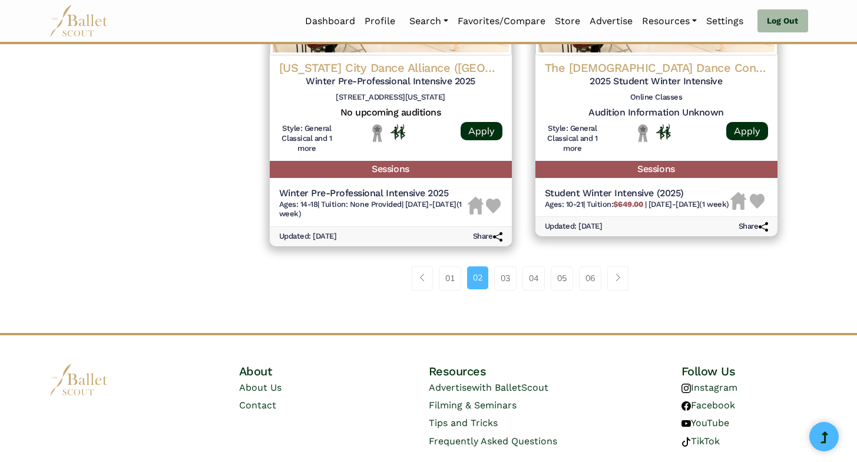
scroll to position [1601, 0]
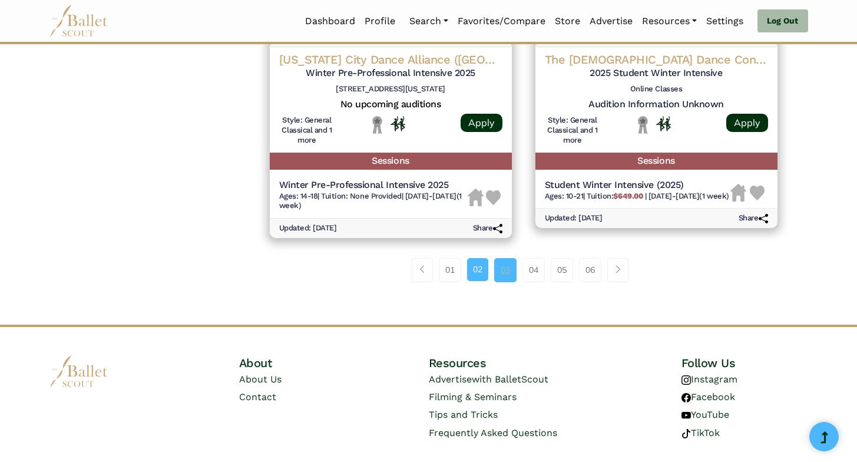
click at [510, 282] on link "03" at bounding box center [505, 270] width 22 height 24
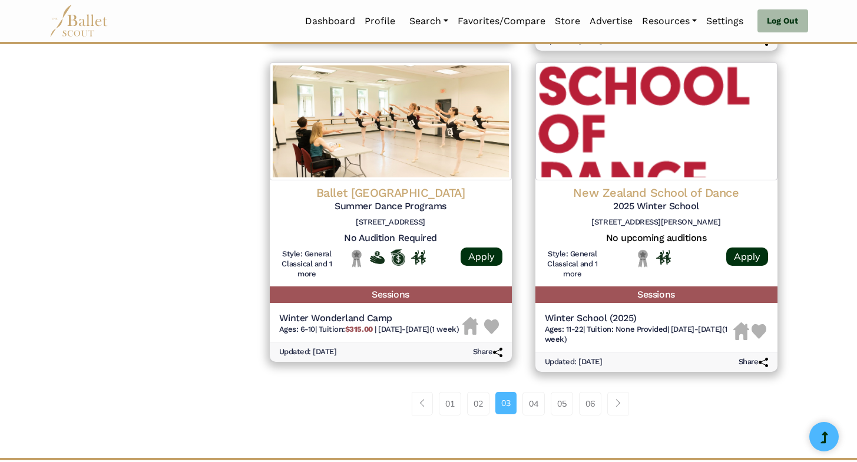
scroll to position [1483, 0]
click at [543, 415] on link "04" at bounding box center [534, 403] width 22 height 24
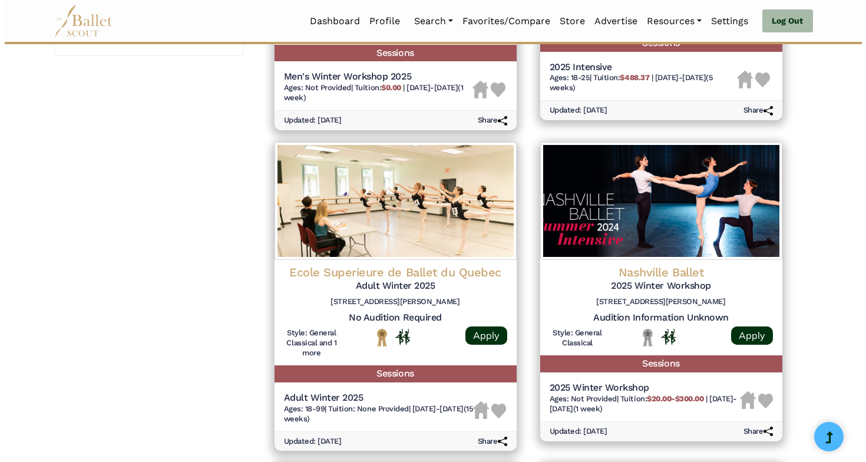
scroll to position [1081, 0]
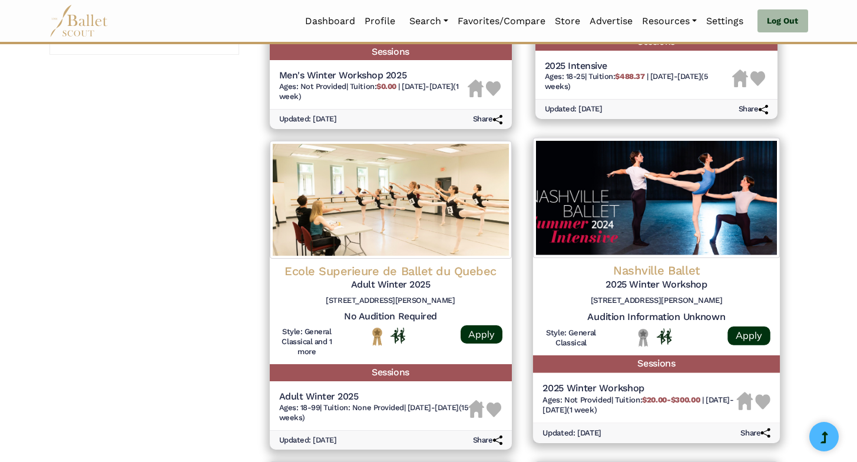
click at [680, 254] on img at bounding box center [656, 198] width 247 height 120
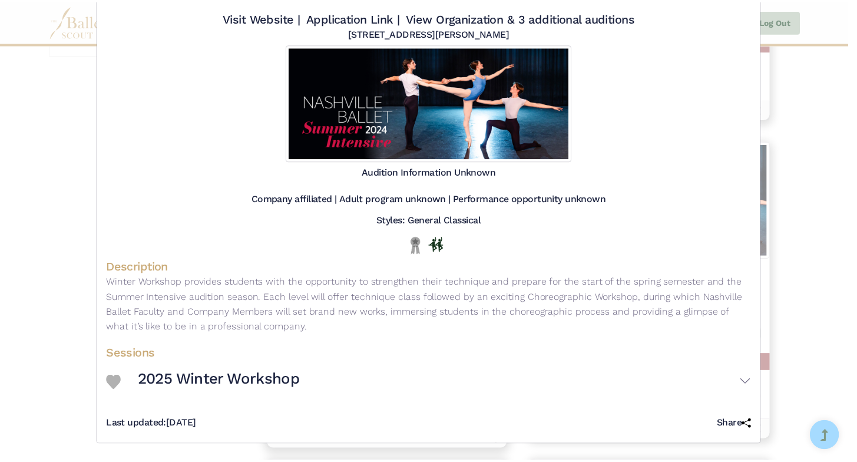
scroll to position [0, 0]
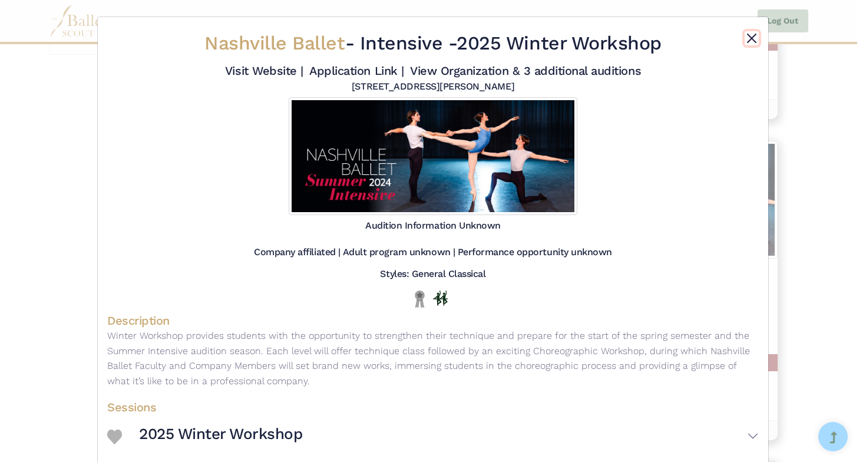
click at [749, 37] on button "Close" at bounding box center [752, 38] width 14 height 14
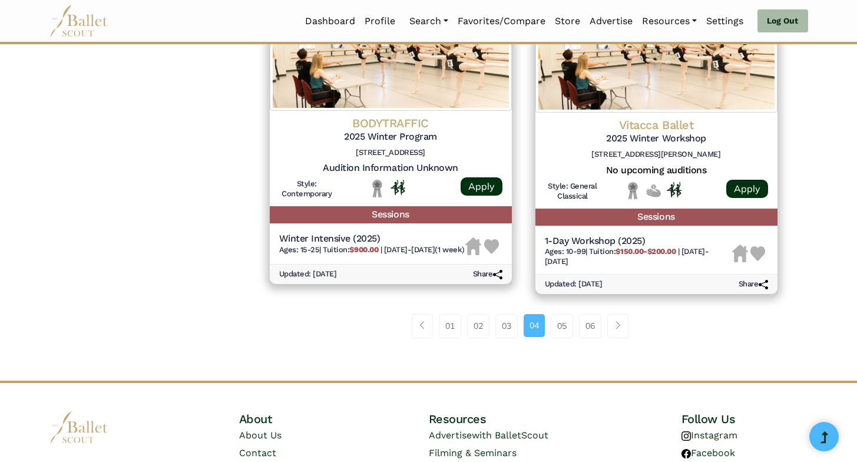
scroll to position [1553, 0]
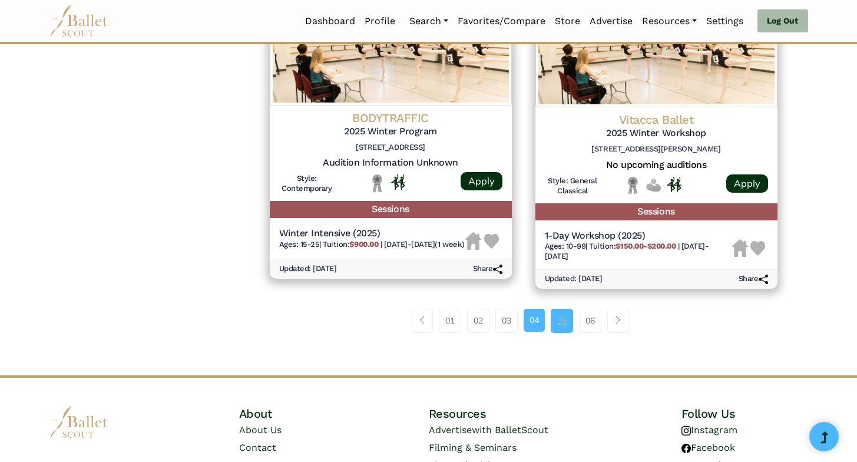
click at [569, 329] on link "05" at bounding box center [562, 321] width 22 height 24
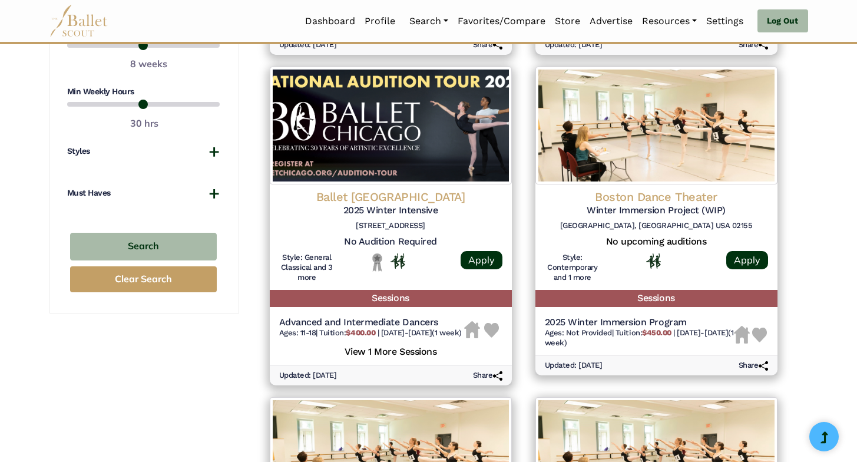
scroll to position [841, 0]
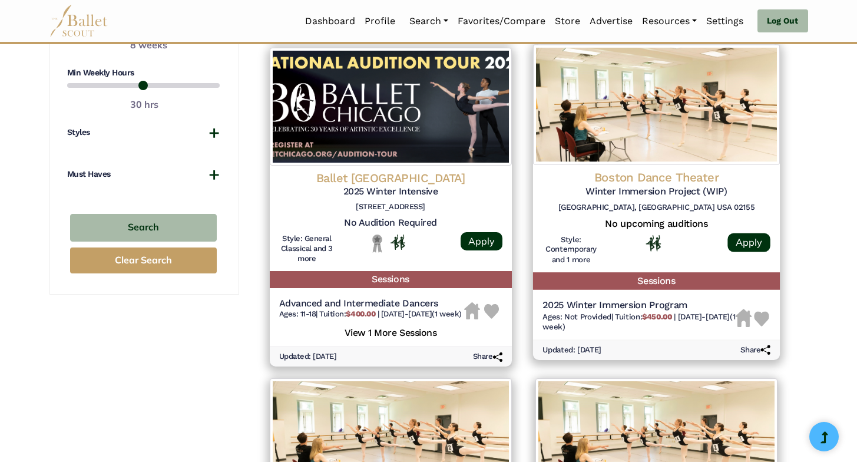
click at [685, 133] on img at bounding box center [656, 104] width 247 height 120
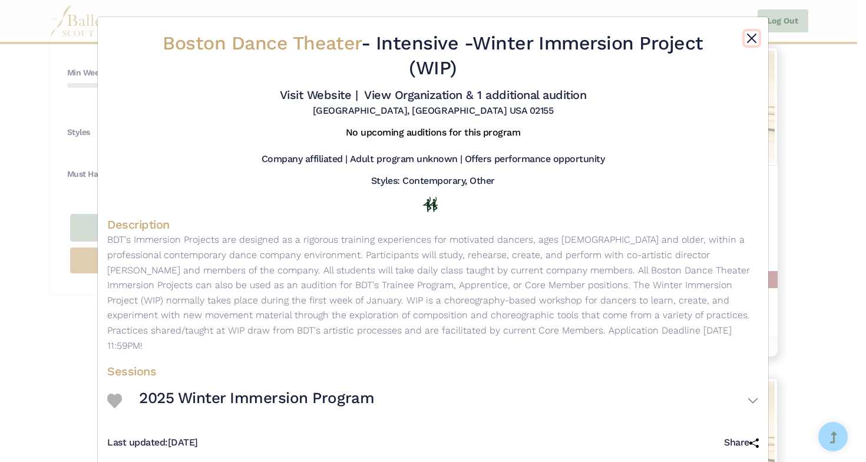
click at [752, 39] on button "Close" at bounding box center [752, 38] width 14 height 14
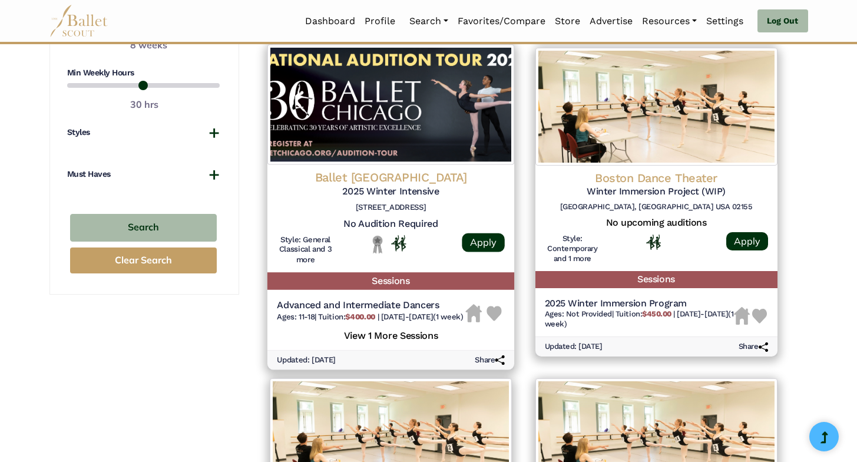
click at [426, 161] on img at bounding box center [390, 104] width 247 height 120
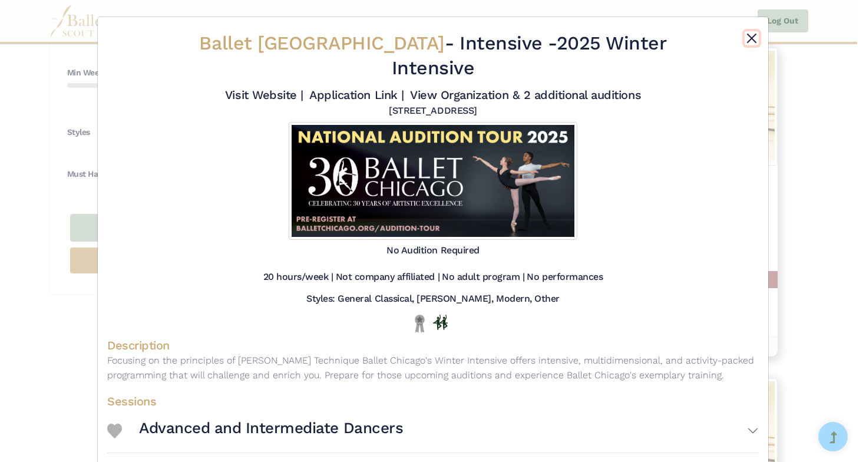
click at [751, 35] on button "Close" at bounding box center [752, 38] width 14 height 14
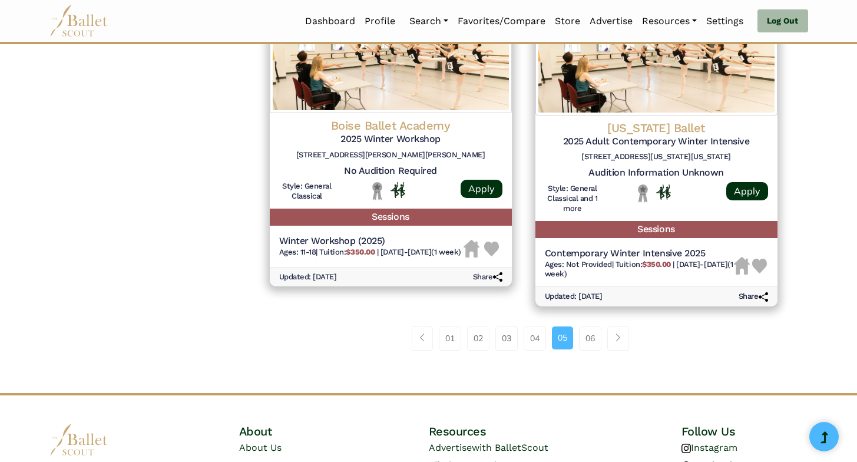
scroll to position [1539, 0]
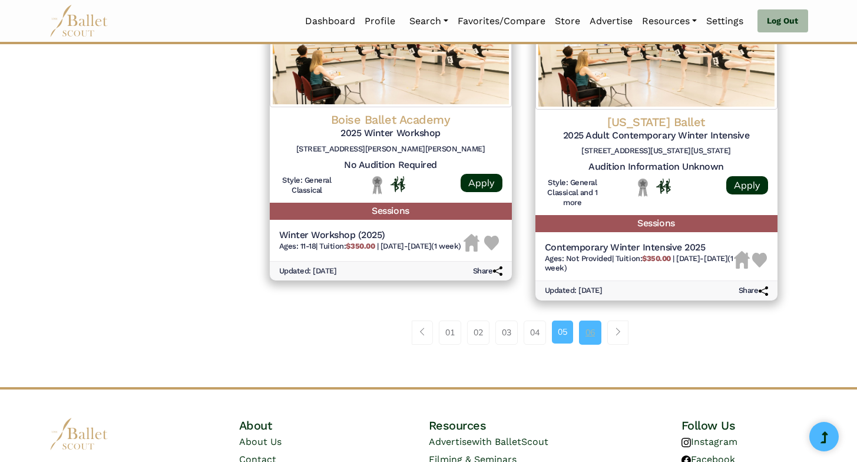
click at [595, 340] on link "06" at bounding box center [590, 333] width 22 height 24
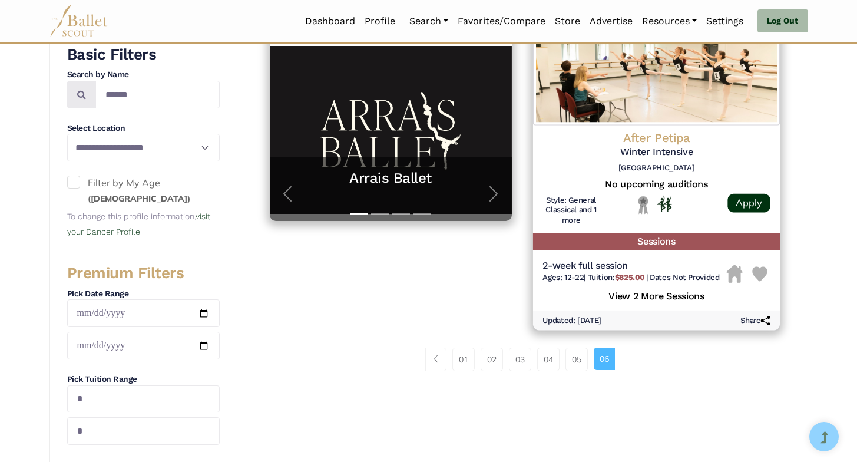
scroll to position [259, 0]
